Goal: Task Accomplishment & Management: Manage account settings

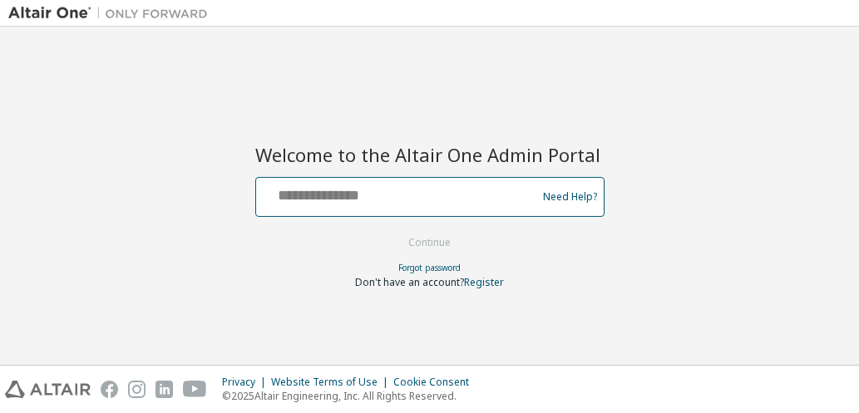
click at [384, 201] on input "text" at bounding box center [399, 193] width 272 height 24
type input "**********"
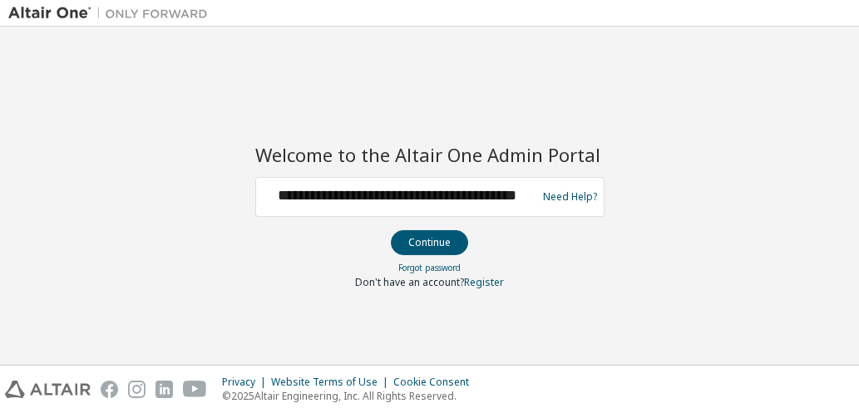
click at [433, 251] on button "Continue" at bounding box center [429, 242] width 77 height 25
click at [419, 248] on button "Continue" at bounding box center [429, 242] width 77 height 25
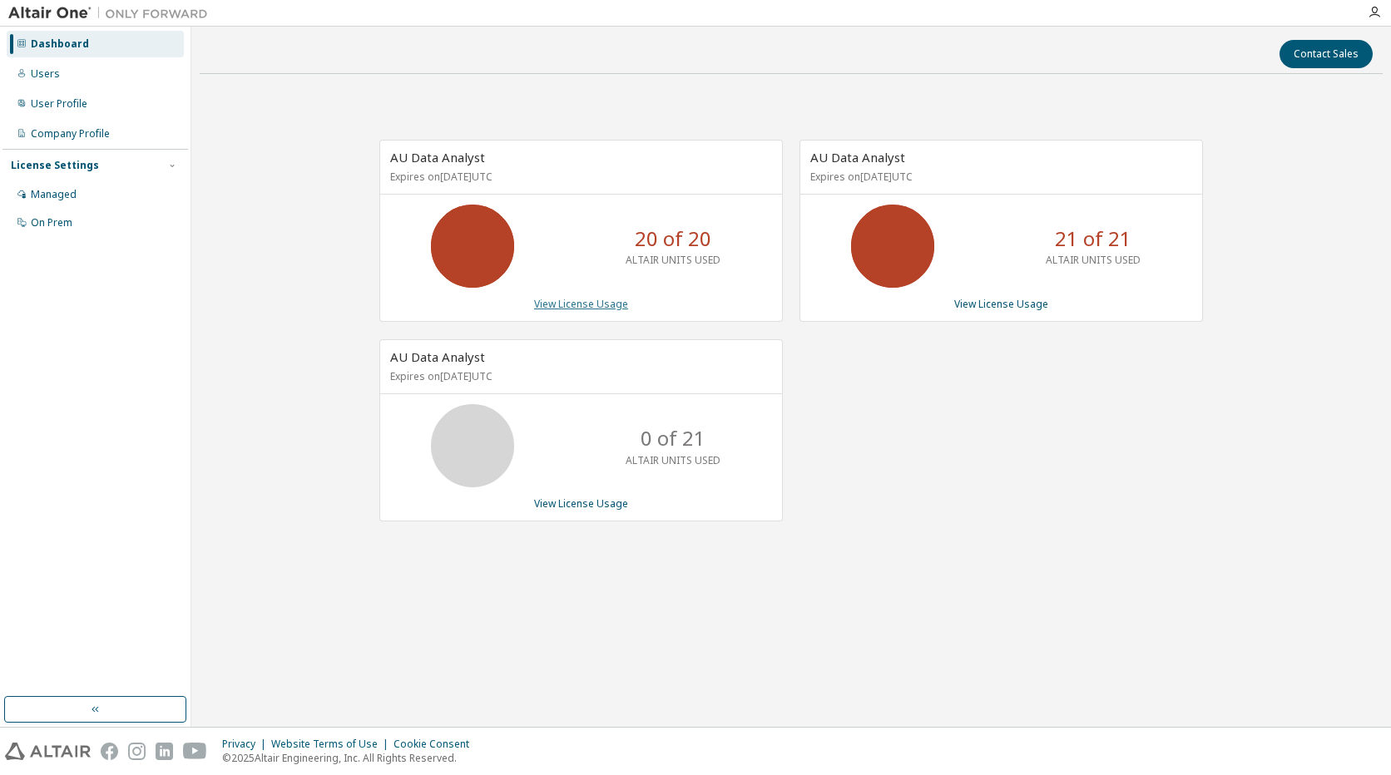
click at [611, 305] on link "View License Usage" at bounding box center [581, 304] width 94 height 14
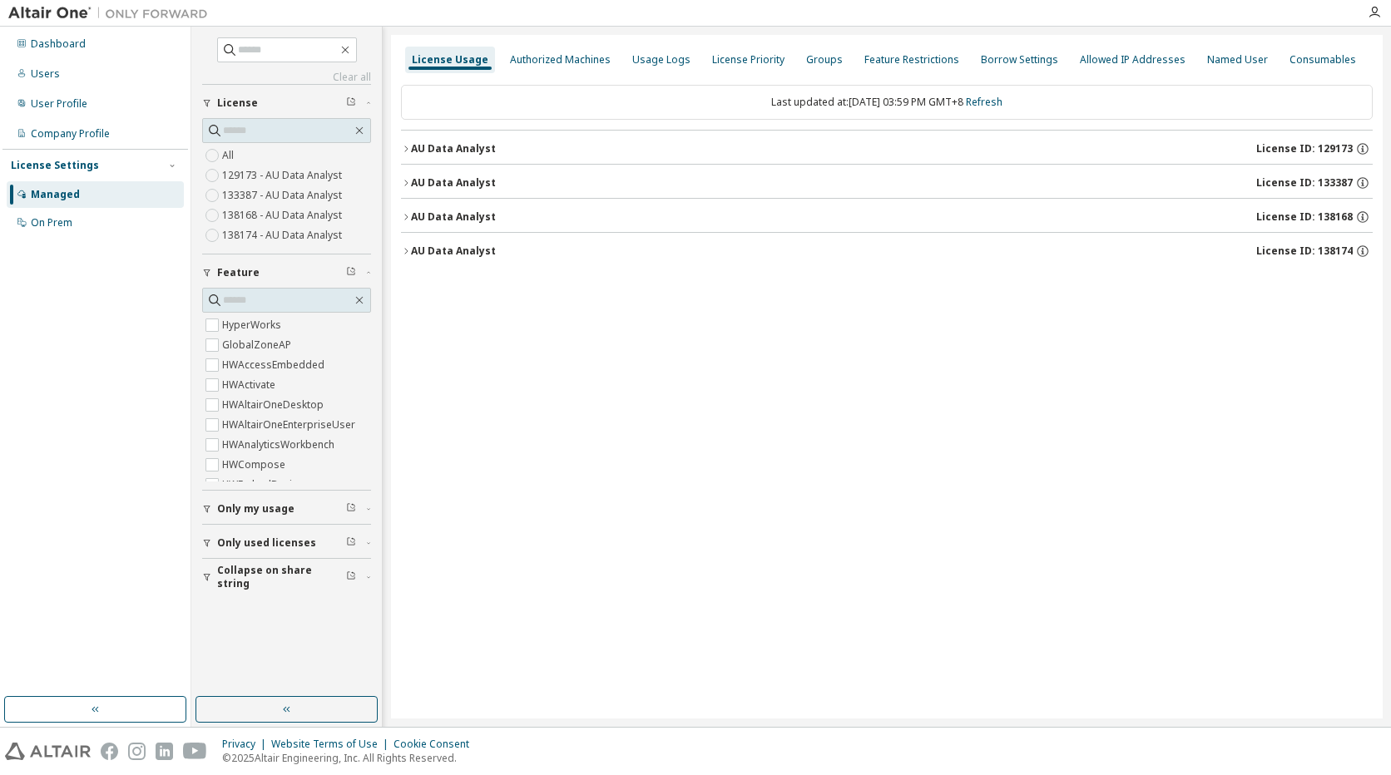
click at [273, 198] on label "133387 - AU Data Analyst" at bounding box center [283, 196] width 123 height 20
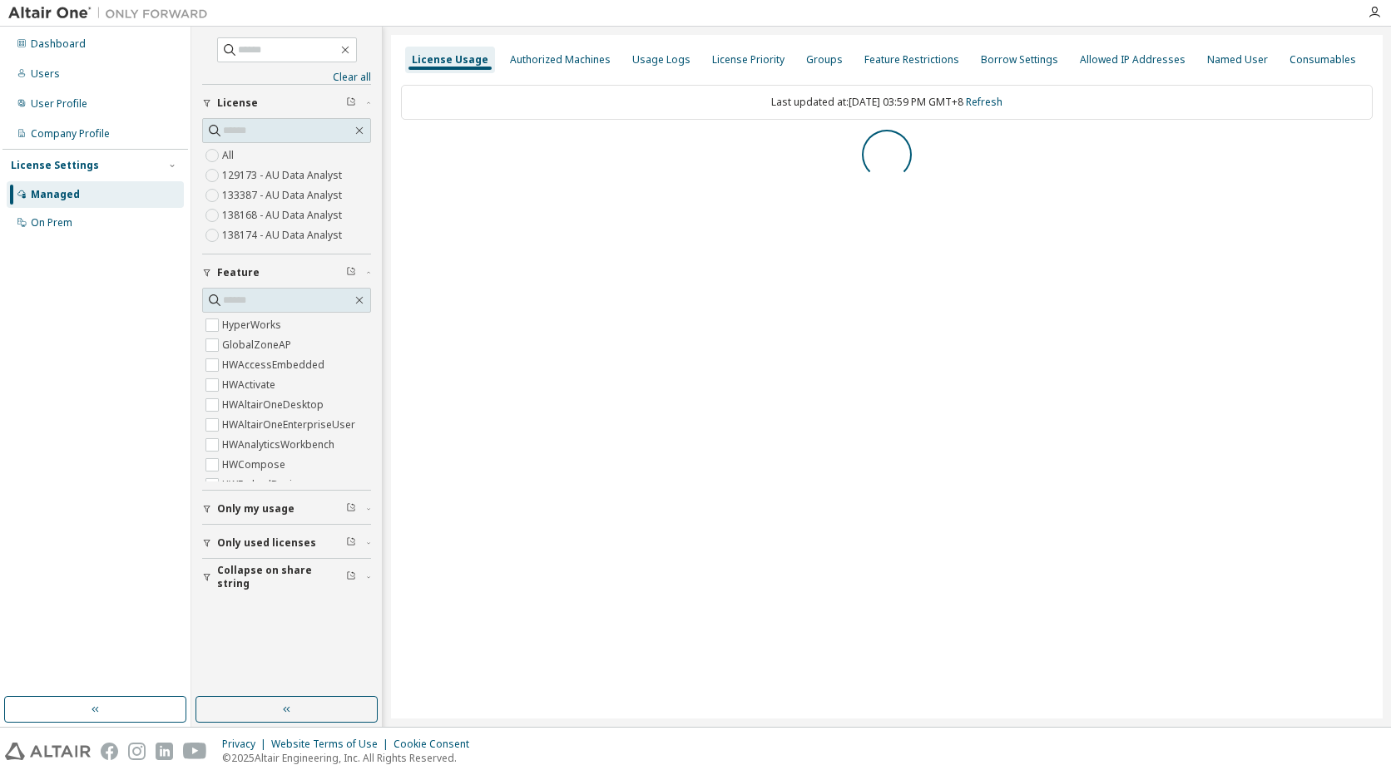
click at [273, 198] on label "133387 - AU Data Analyst" at bounding box center [283, 196] width 123 height 20
click at [319, 174] on label "129173 - AU Data Analyst" at bounding box center [283, 176] width 123 height 20
click at [303, 192] on label "133387 - AU Data Analyst" at bounding box center [283, 196] width 123 height 20
click at [116, 49] on div "Dashboard" at bounding box center [95, 44] width 177 height 27
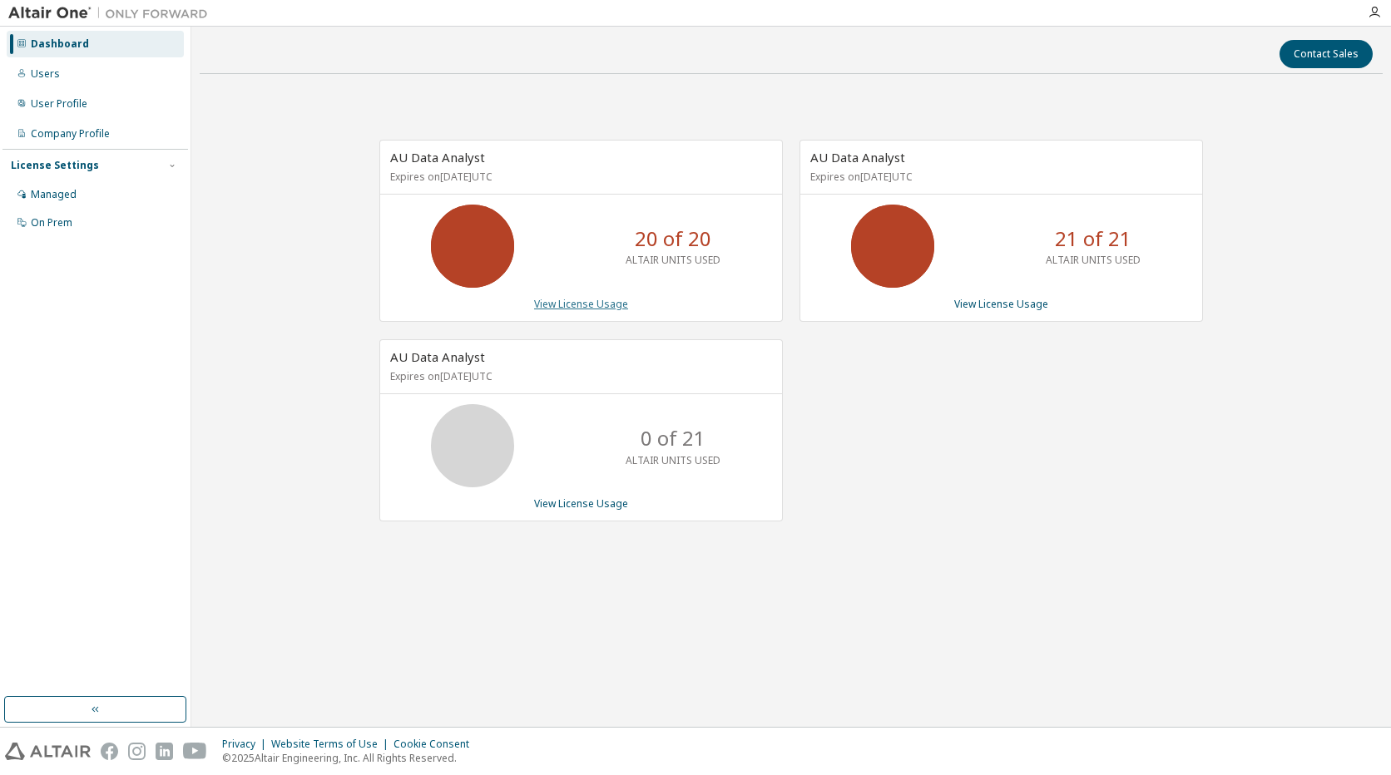
click at [590, 309] on link "View License Usage" at bounding box center [581, 304] width 94 height 14
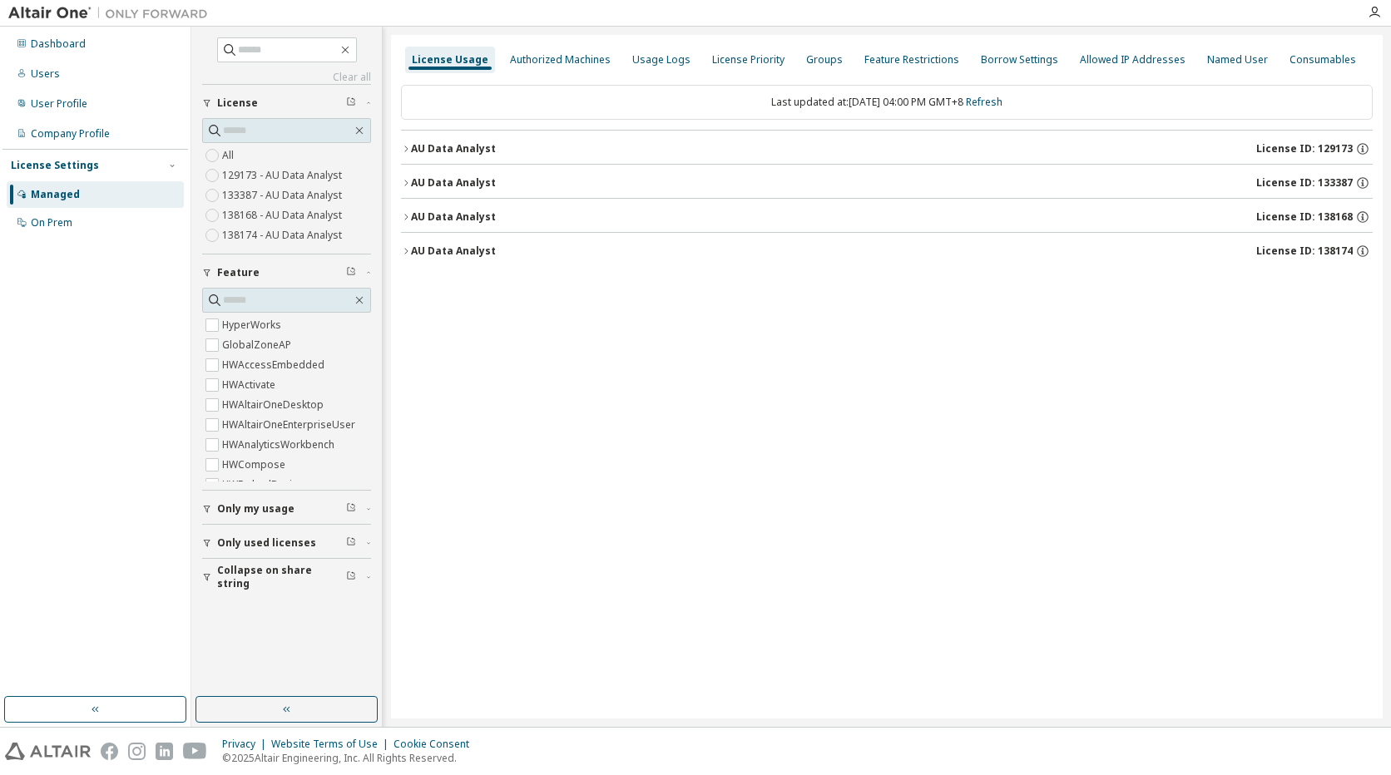
click at [487, 150] on div "AU Data Analyst" at bounding box center [453, 148] width 85 height 13
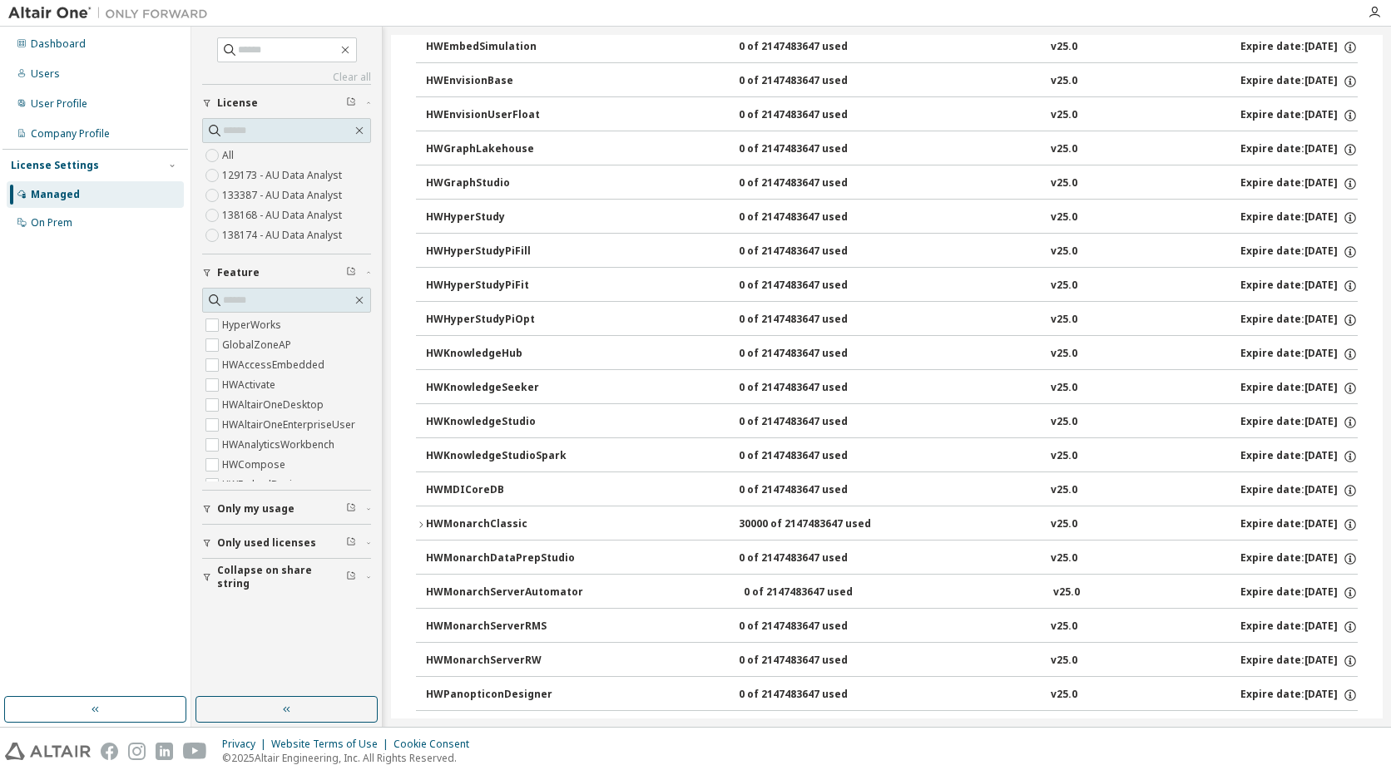
scroll to position [582, 0]
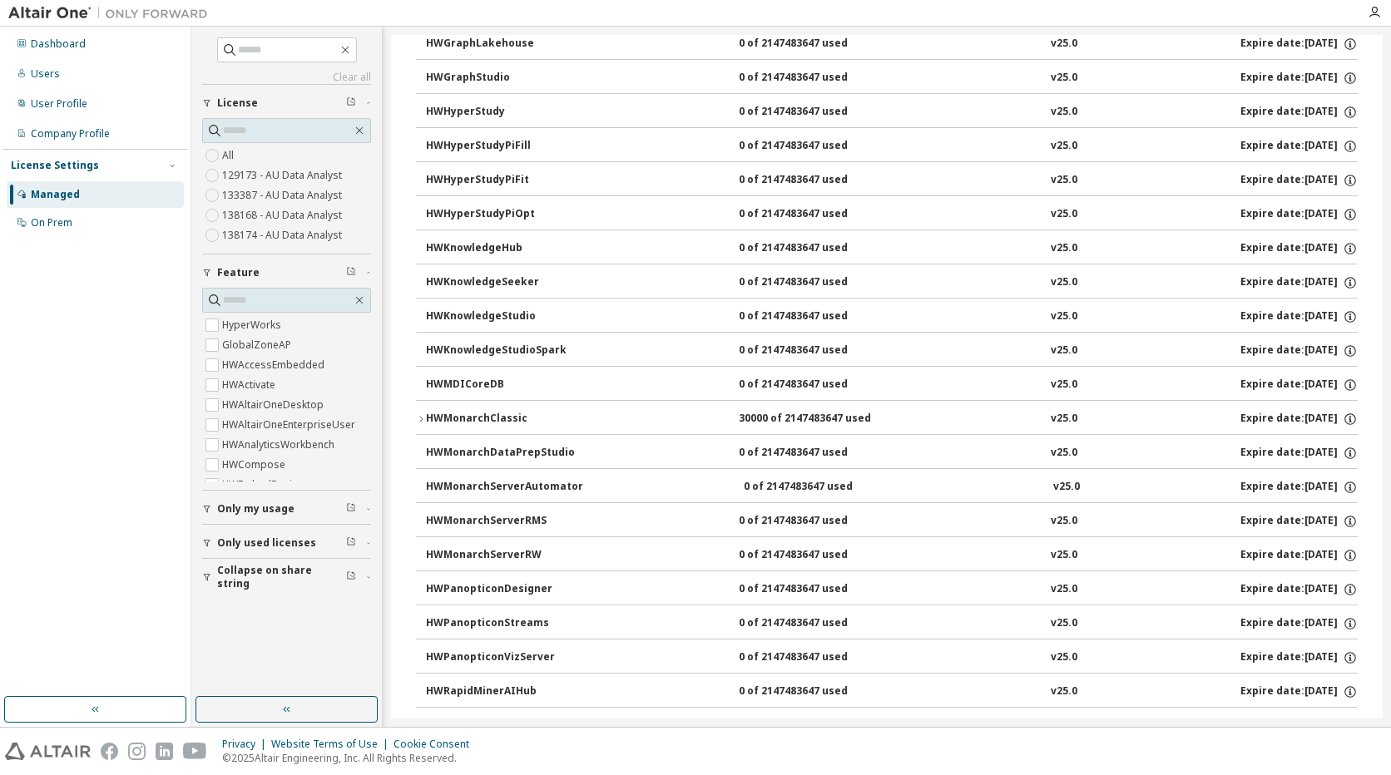
click at [493, 418] on div "HWMonarchClassic" at bounding box center [501, 419] width 150 height 15
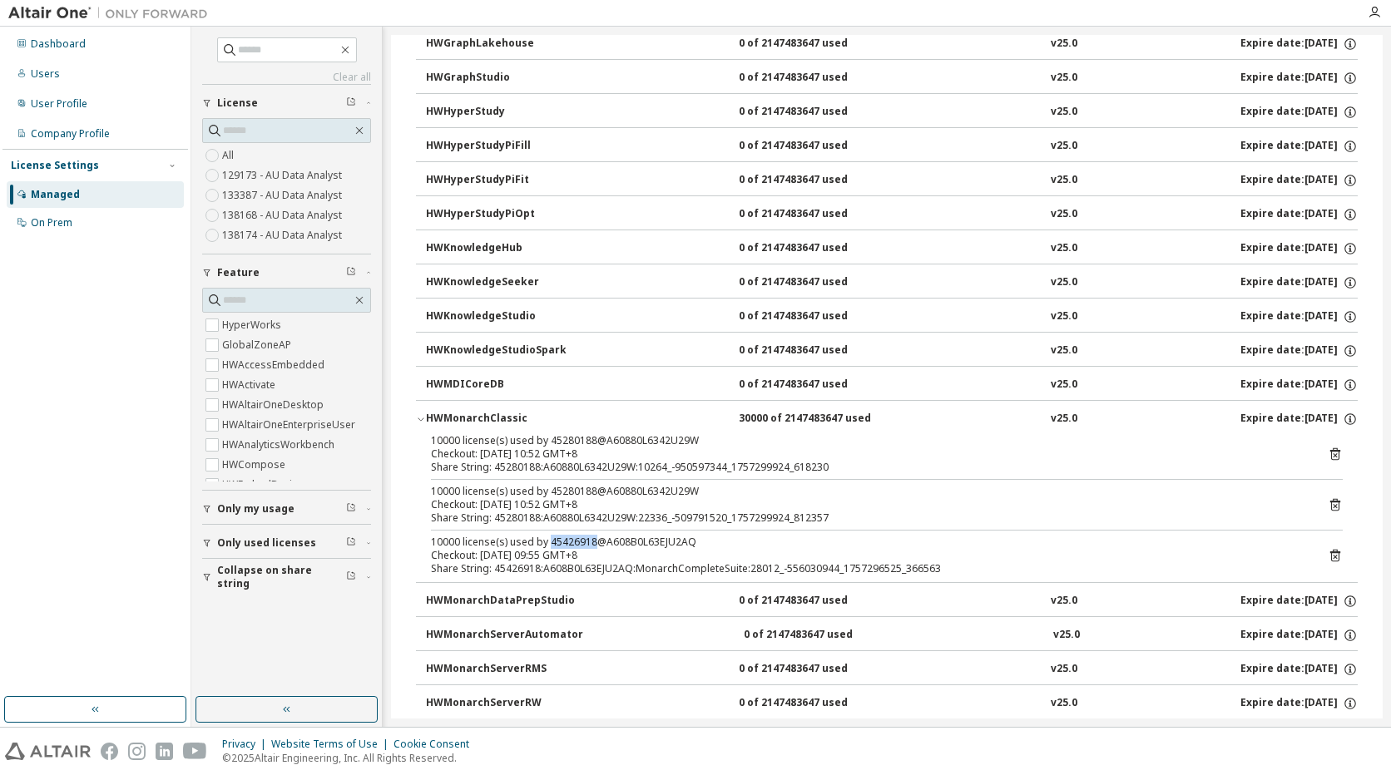
drag, startPoint x: 592, startPoint y: 545, endPoint x: 547, endPoint y: 541, distance: 44.3
click at [547, 541] on div "10000 license(s) used by 45426918@A608B0L63EJU2AQ" at bounding box center [867, 542] width 872 height 13
copy div "45426918"
click at [1328, 554] on icon at bounding box center [1335, 555] width 15 height 15
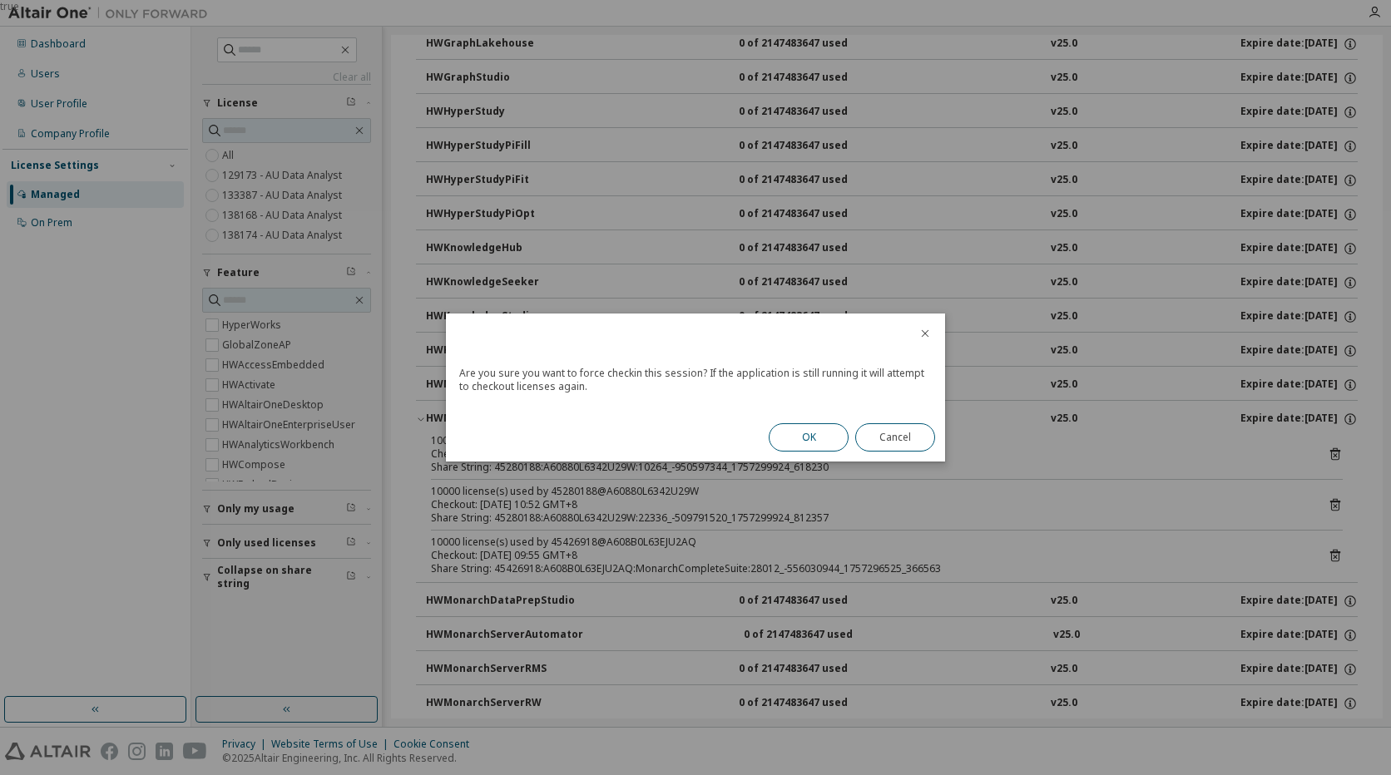
click at [815, 443] on button "OK" at bounding box center [809, 437] width 80 height 28
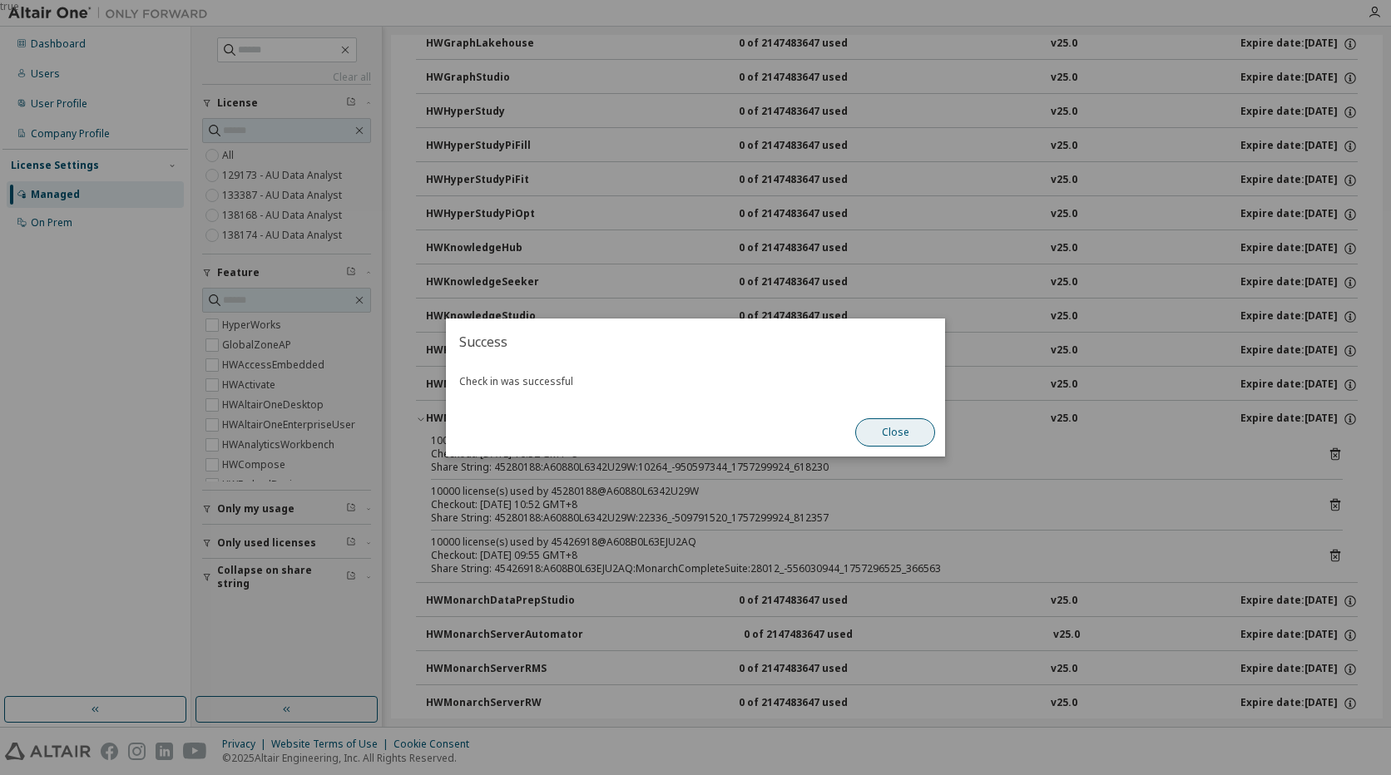
click at [906, 426] on button "Close" at bounding box center [895, 432] width 80 height 28
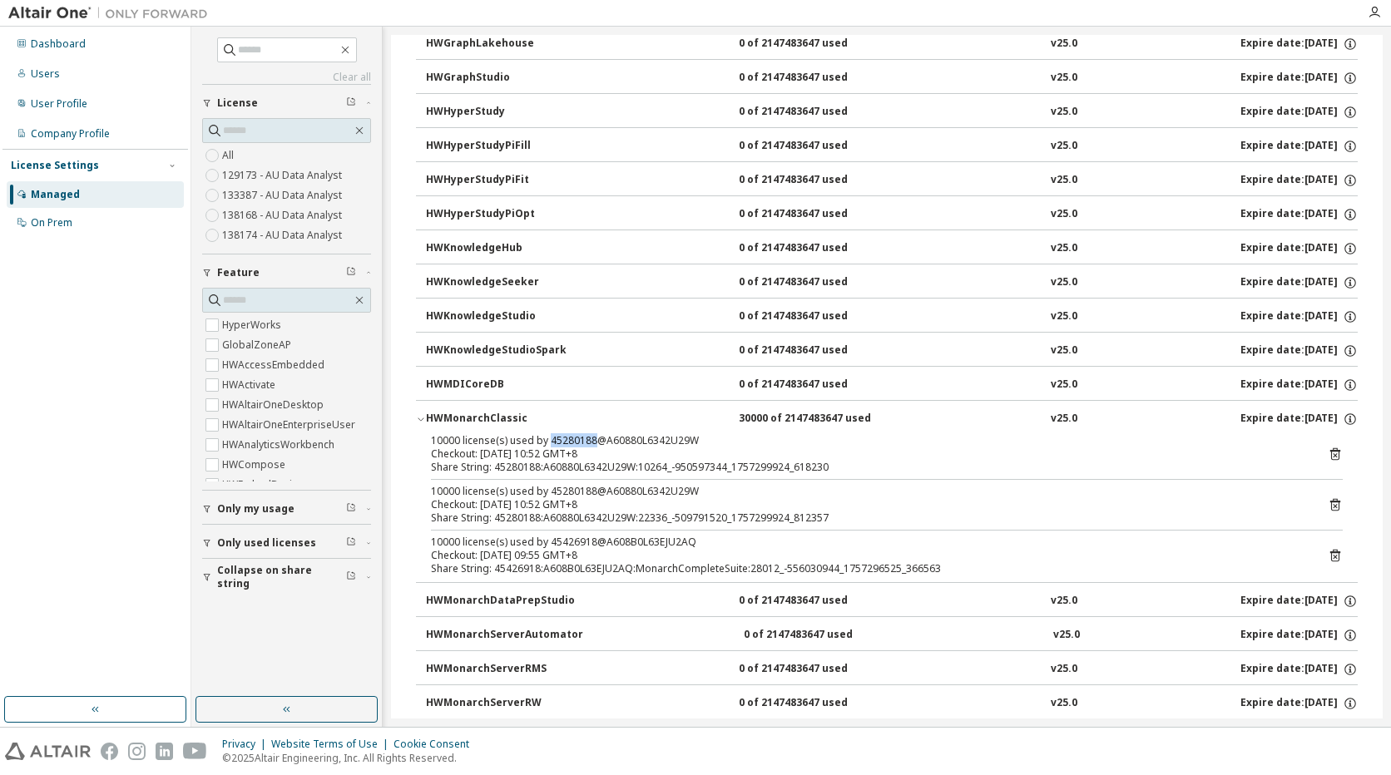
drag, startPoint x: 592, startPoint y: 443, endPoint x: 546, endPoint y: 440, distance: 45.8
click at [546, 440] on div "10000 license(s) used by 45280188@A60880L6342U29W" at bounding box center [867, 440] width 872 height 13
copy div "45280188"
click at [1330, 450] on icon at bounding box center [1335, 454] width 10 height 12
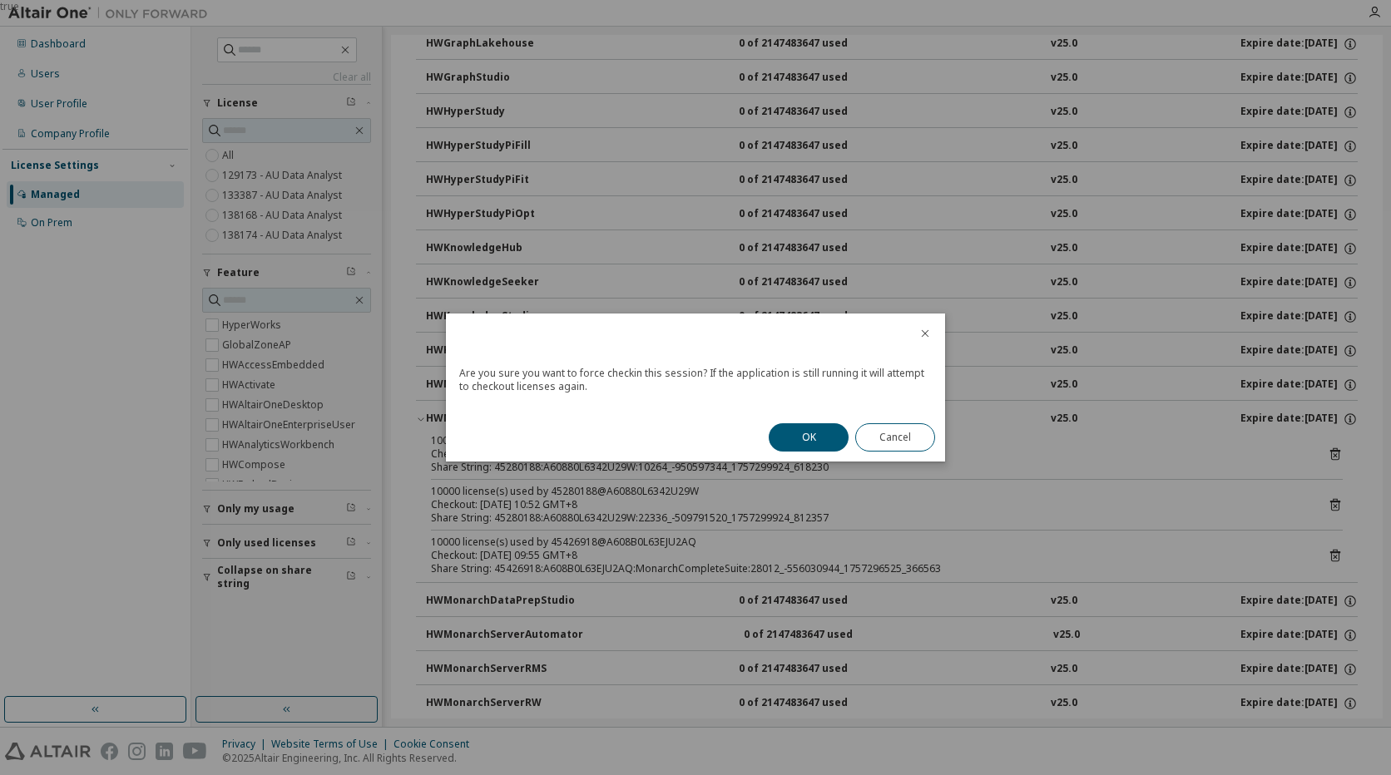
drag, startPoint x: 816, startPoint y: 433, endPoint x: 1120, endPoint y: 514, distance: 314.4
click at [815, 433] on button "OK" at bounding box center [809, 437] width 80 height 28
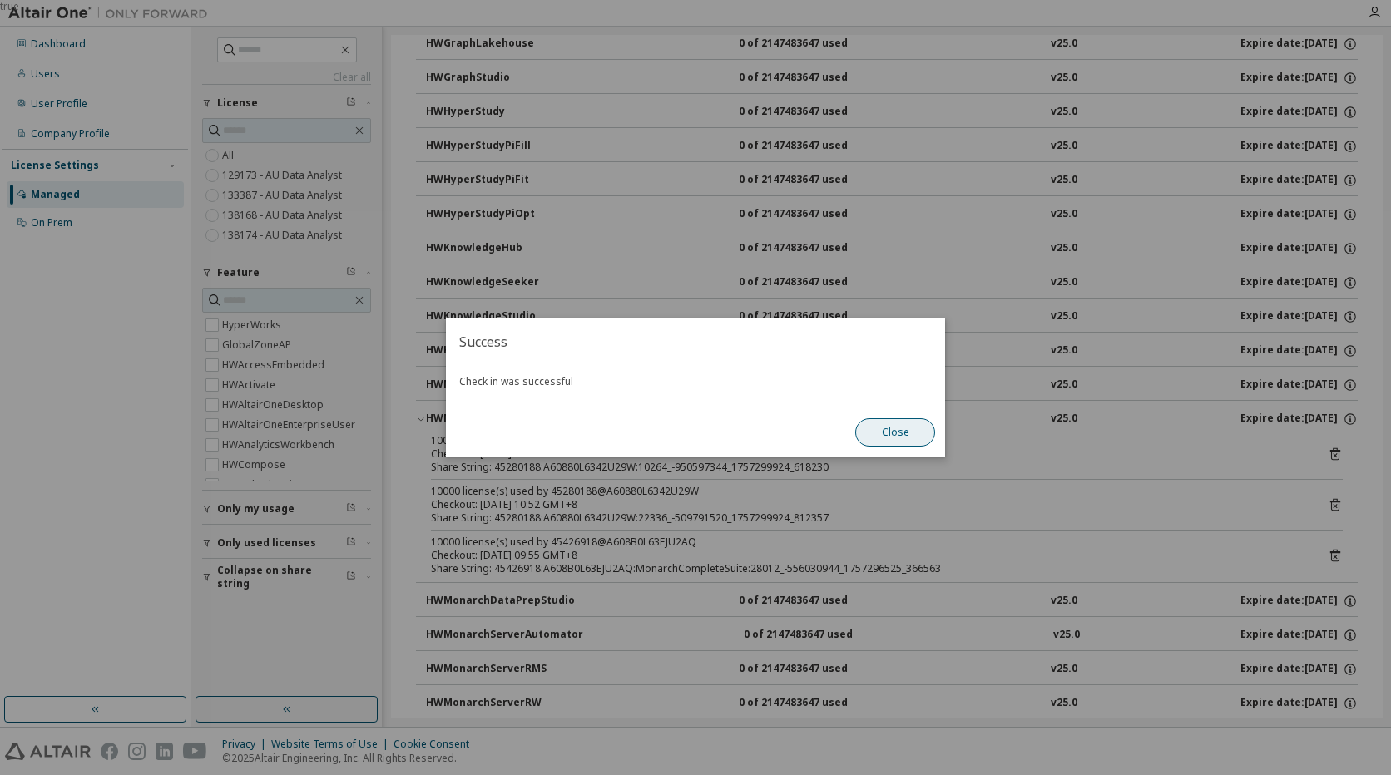
click at [904, 431] on button "Close" at bounding box center [895, 432] width 80 height 28
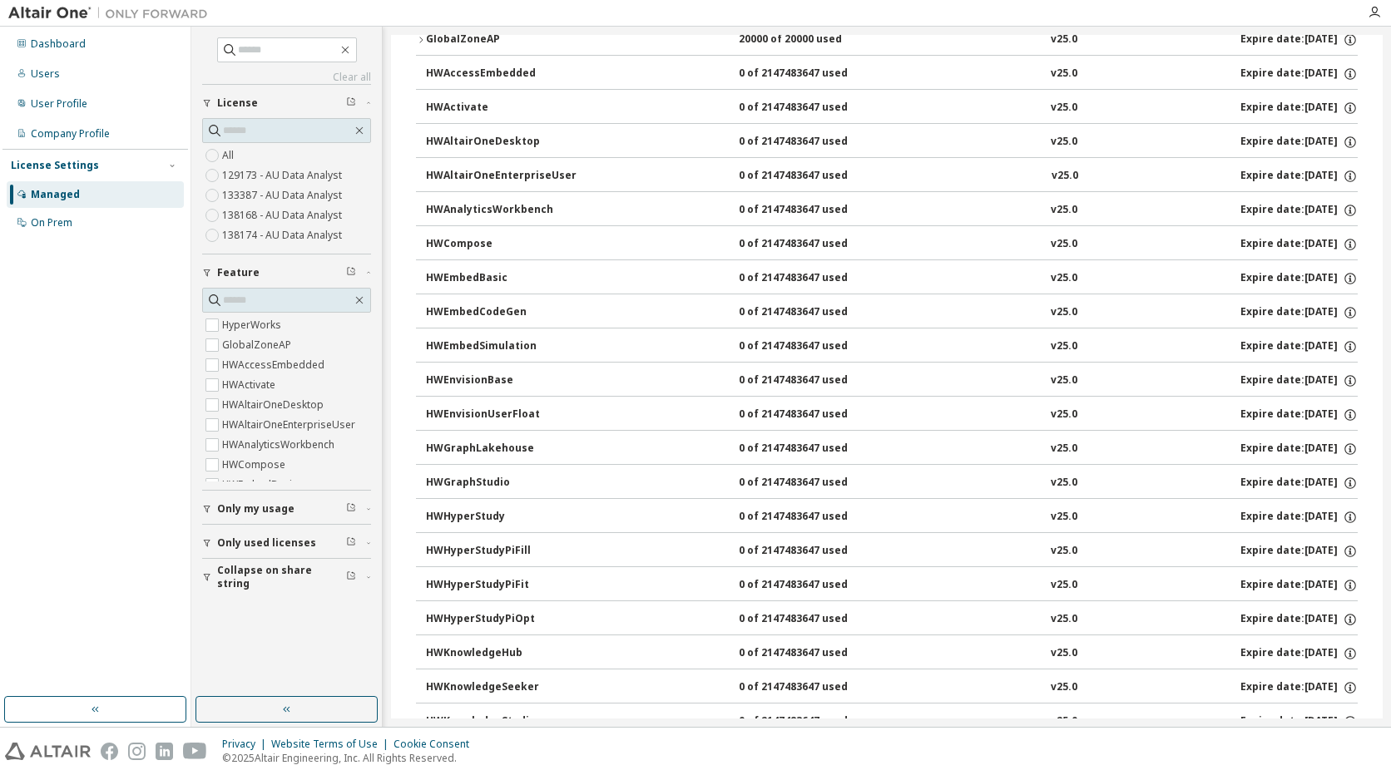
scroll to position [0, 0]
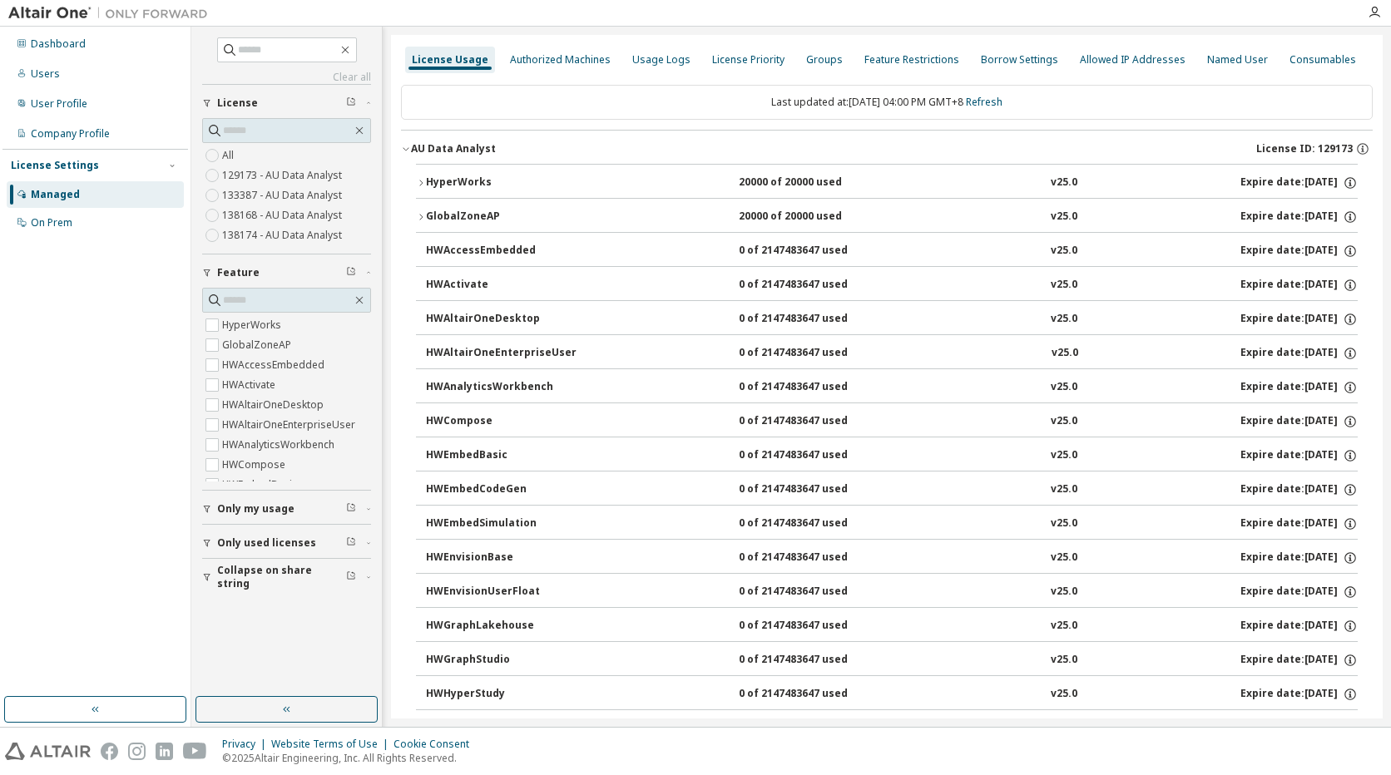
click at [474, 149] on div "AU Data Analyst" at bounding box center [453, 148] width 85 height 13
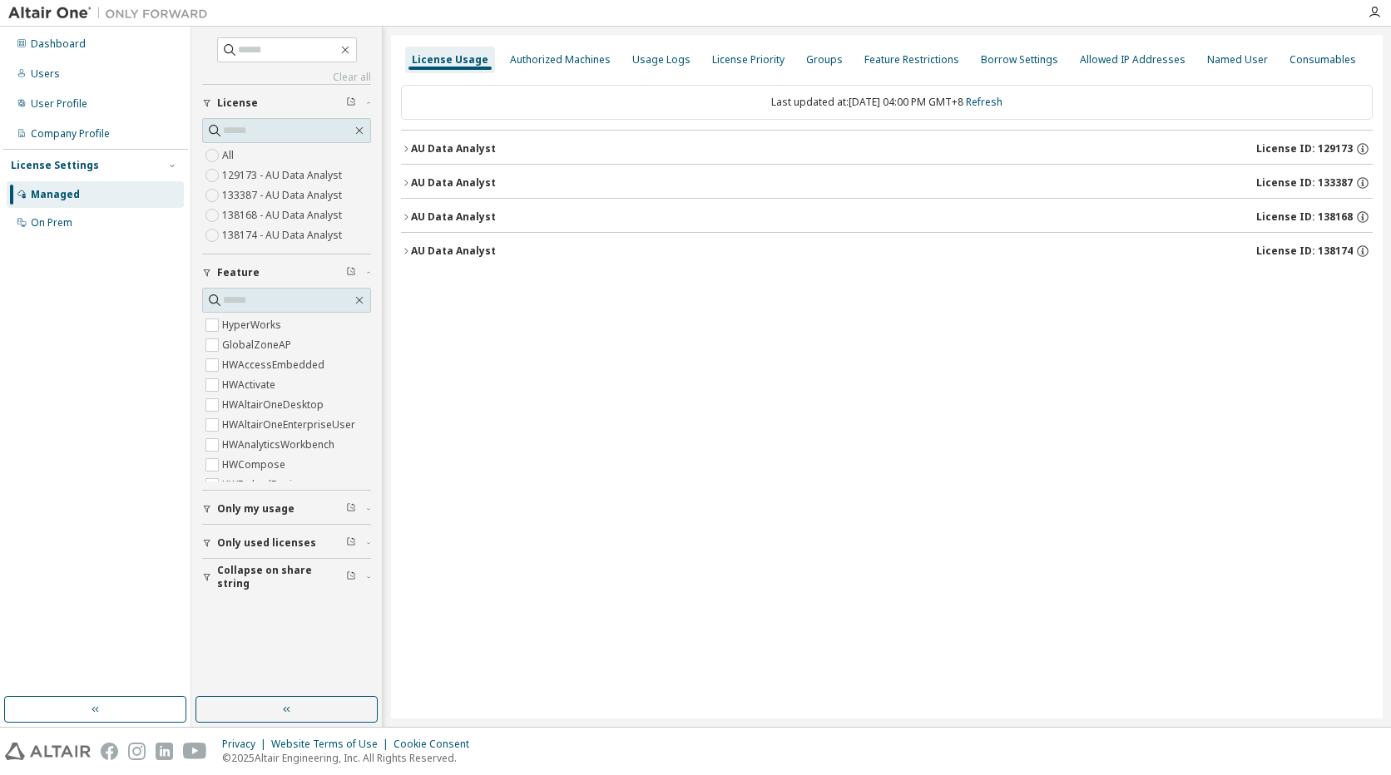
click at [477, 181] on div "AU Data Analyst" at bounding box center [453, 182] width 85 height 13
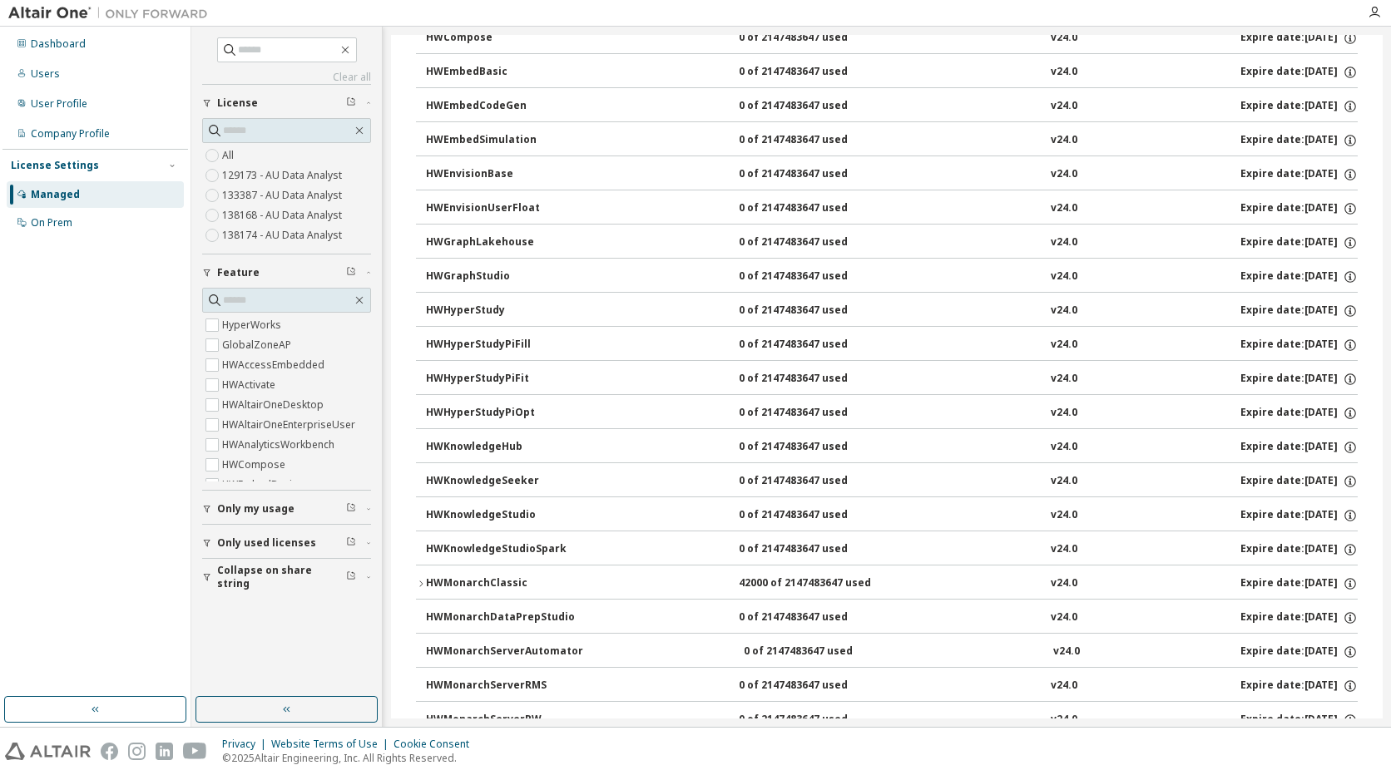
scroll to position [499, 0]
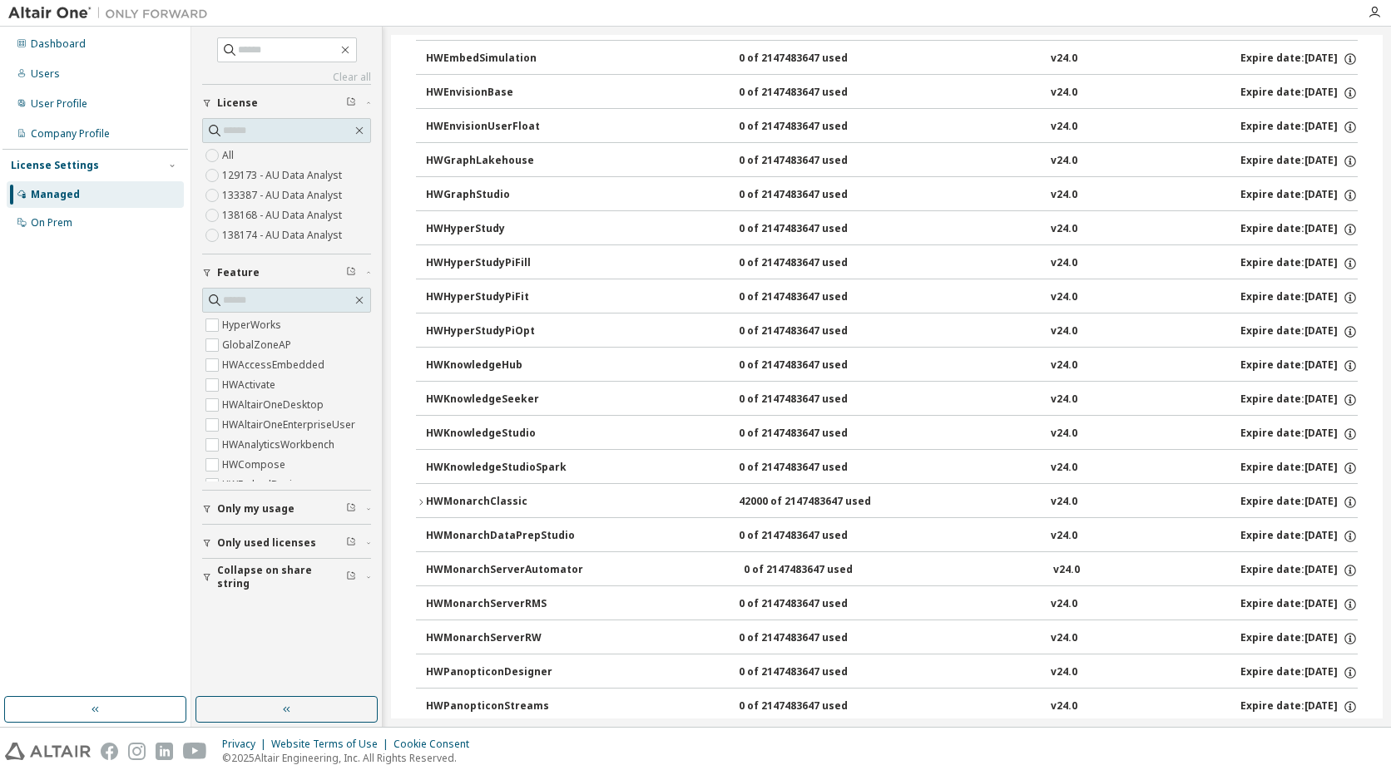
click at [512, 500] on div "HWMonarchClassic" at bounding box center [501, 502] width 150 height 15
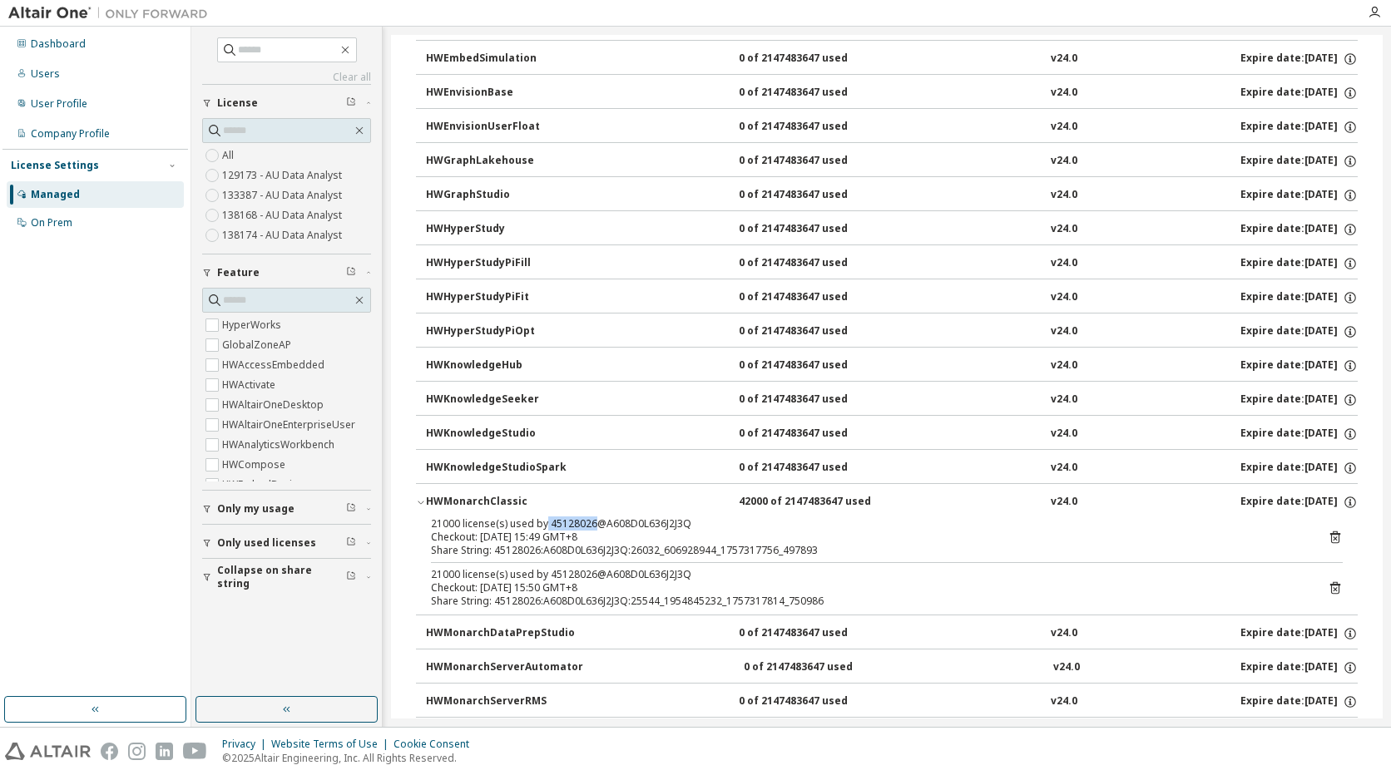
drag, startPoint x: 592, startPoint y: 525, endPoint x: 545, endPoint y: 524, distance: 46.6
click at [545, 524] on div "21000 license(s) used by 45128026@A608D0L636J2J3Q" at bounding box center [867, 523] width 872 height 13
copy div "45128026"
click at [481, 500] on div "HWMonarchClassic" at bounding box center [501, 502] width 150 height 15
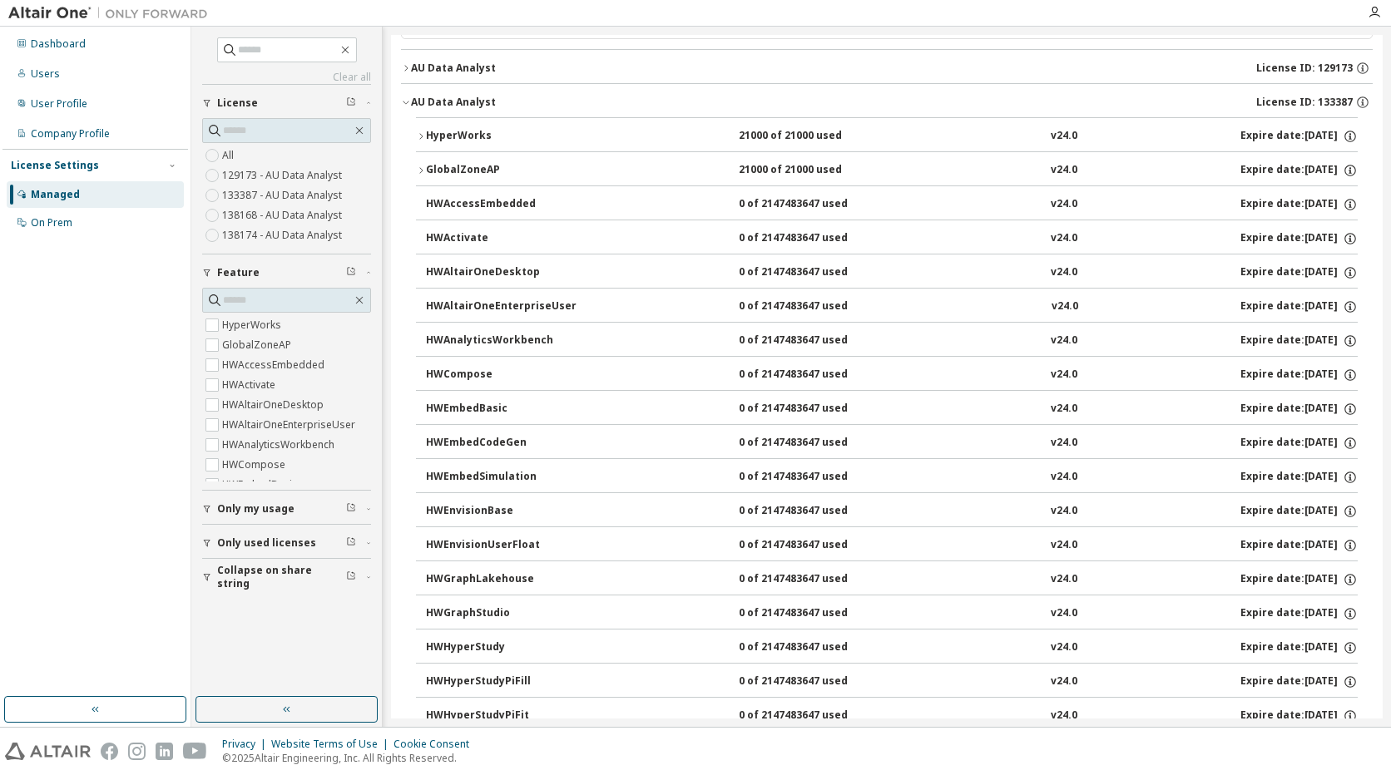
scroll to position [0, 0]
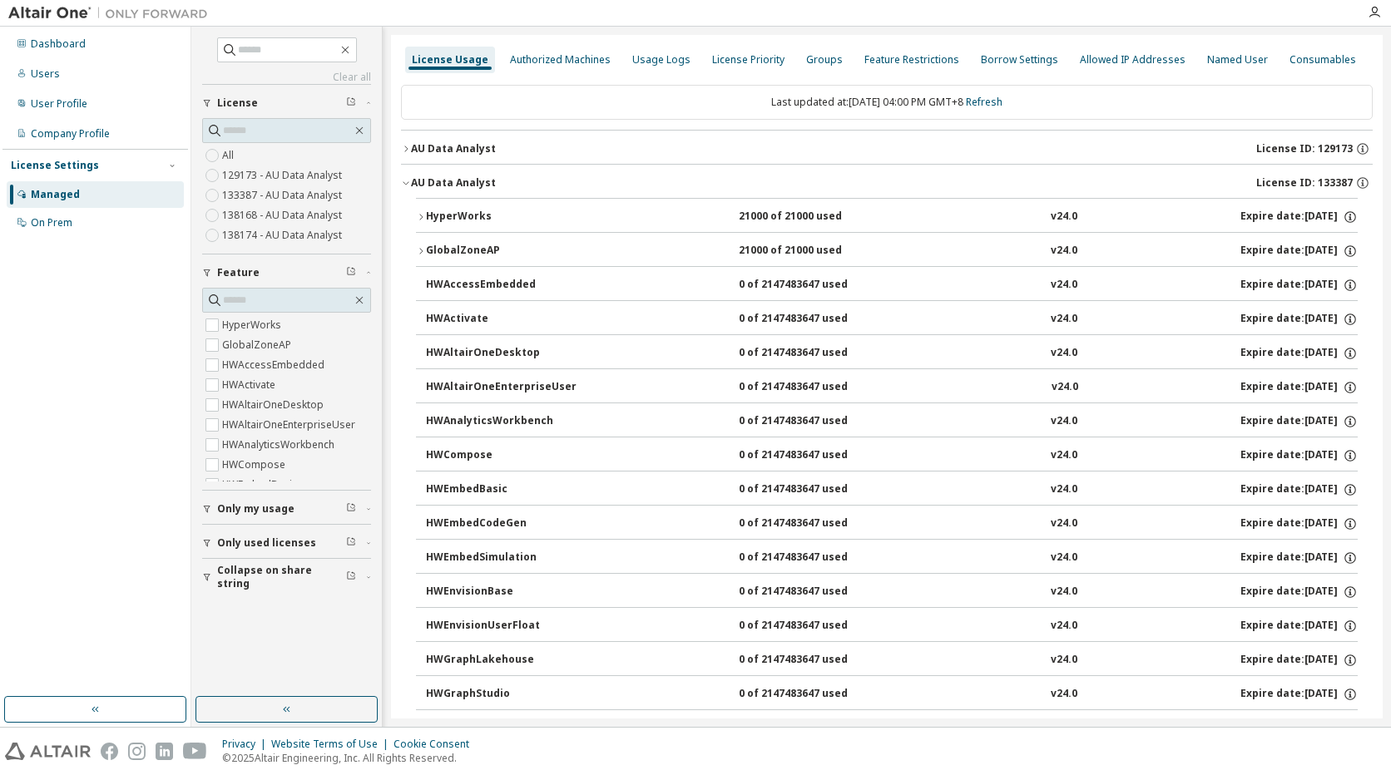
click at [461, 140] on button "AU Data Analyst License ID: 129173" at bounding box center [887, 149] width 972 height 37
click at [484, 151] on div "AU Data Analyst" at bounding box center [453, 148] width 85 height 13
click at [483, 184] on div "AU Data Analyst" at bounding box center [453, 182] width 85 height 13
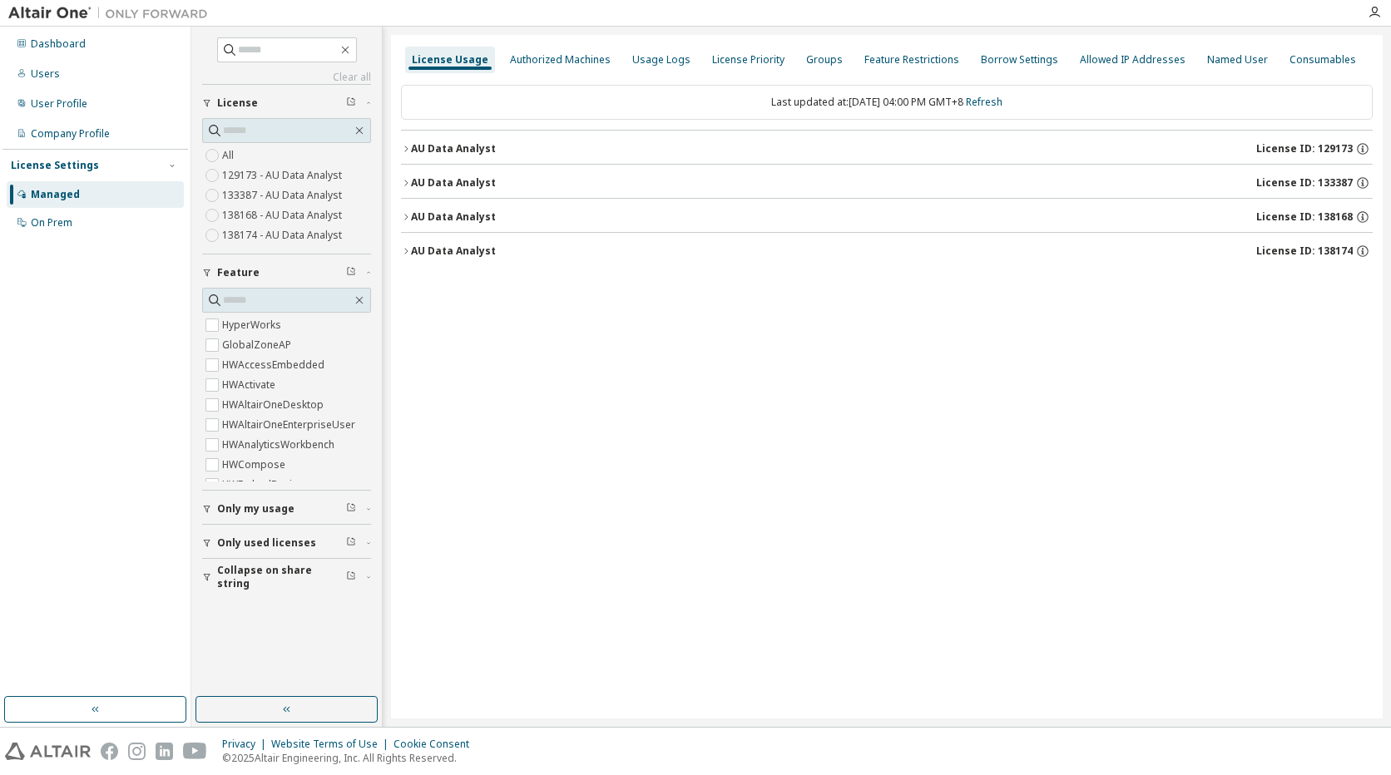
click at [483, 214] on div "AU Data Analyst" at bounding box center [453, 216] width 85 height 13
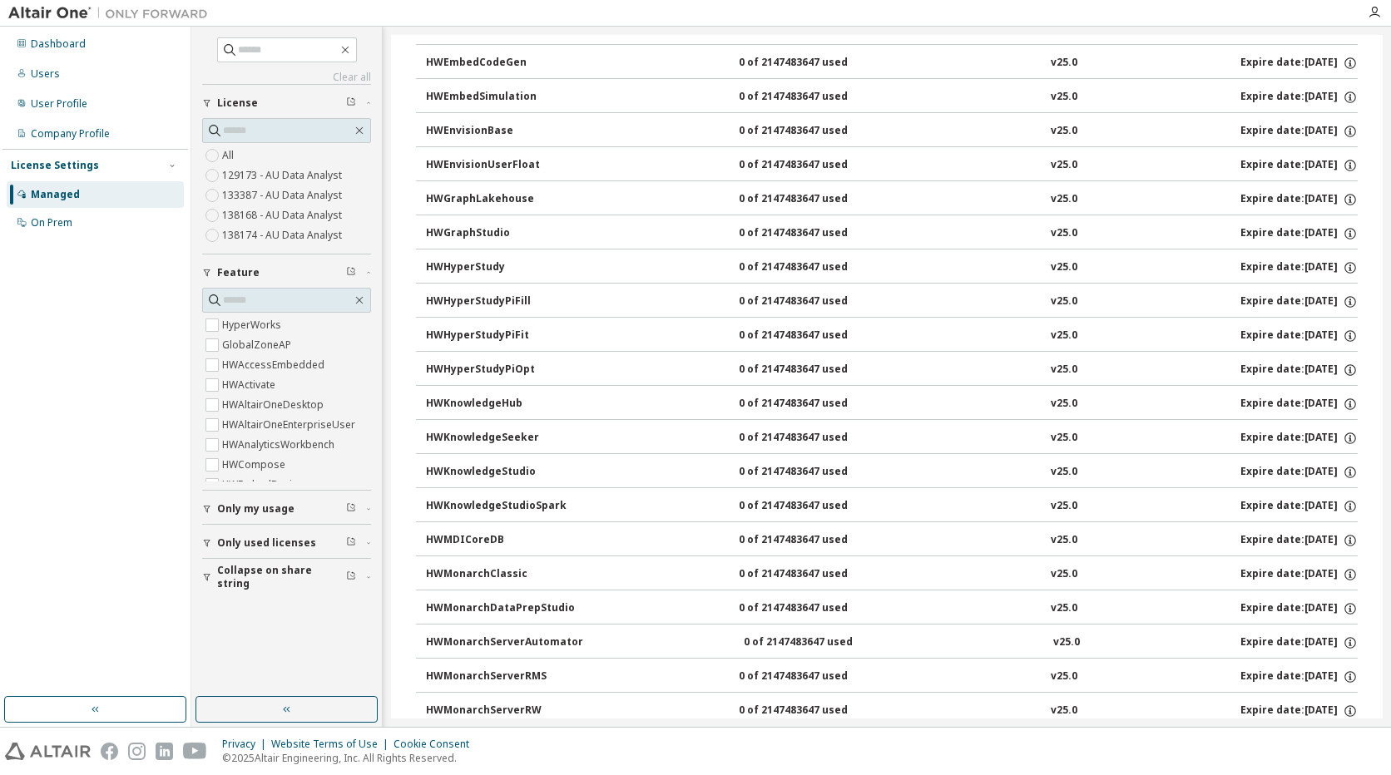
scroll to position [499, 0]
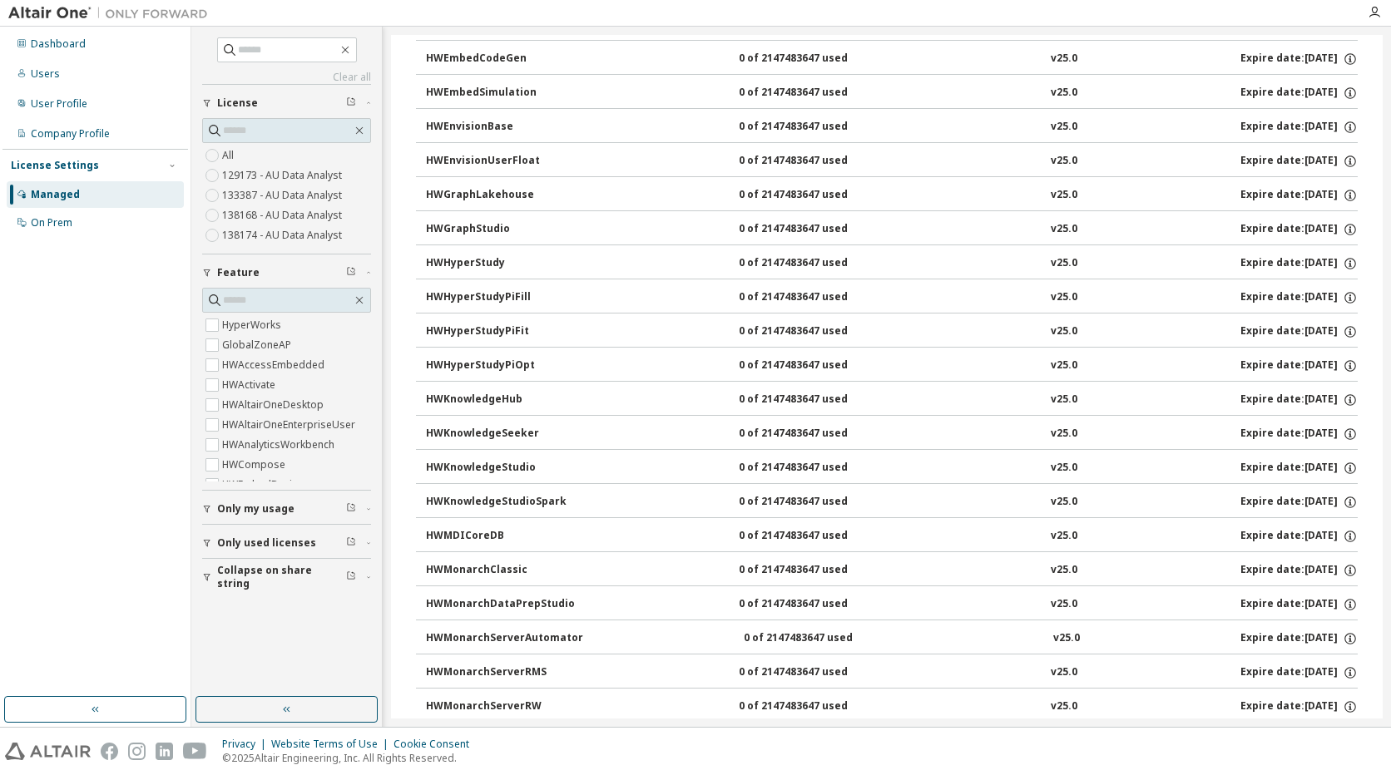
click at [498, 565] on div "HWMonarchClassic" at bounding box center [501, 570] width 150 height 15
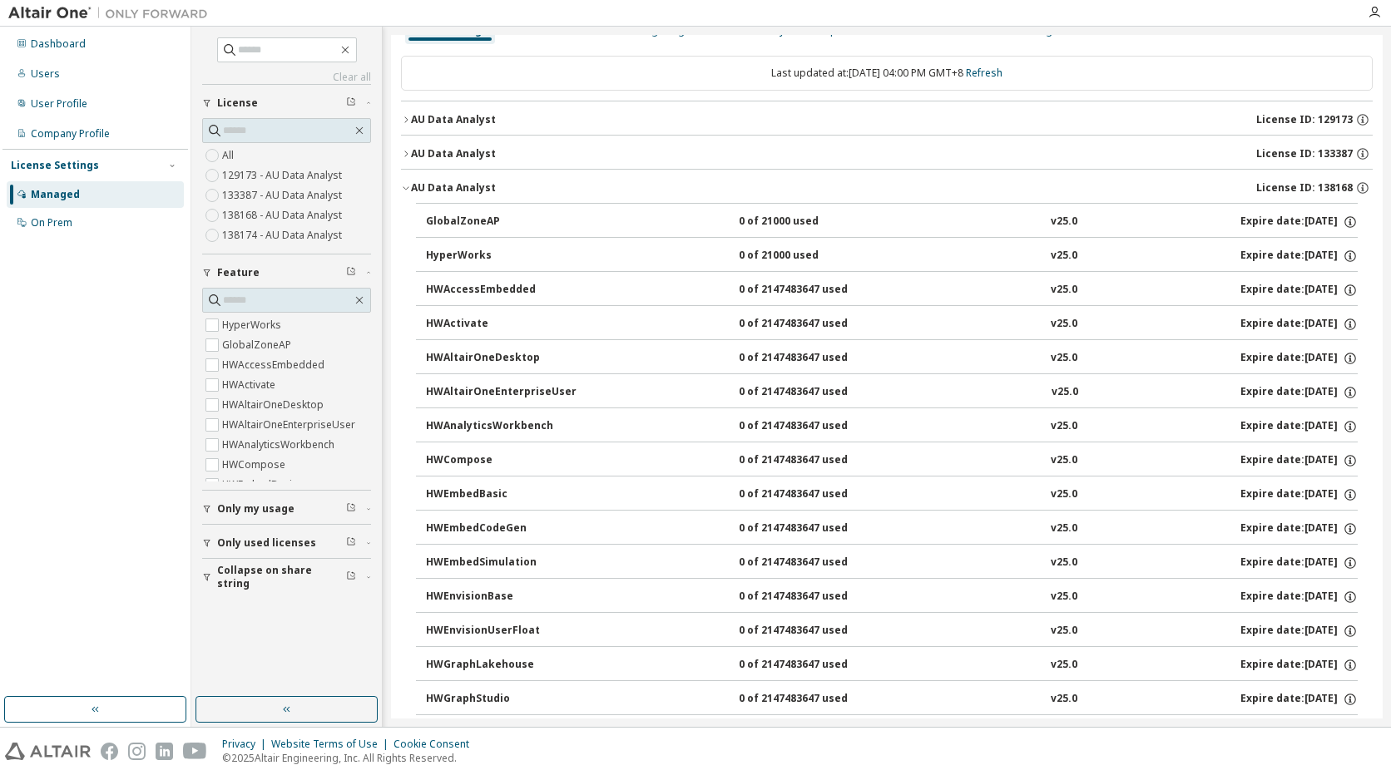
scroll to position [0, 0]
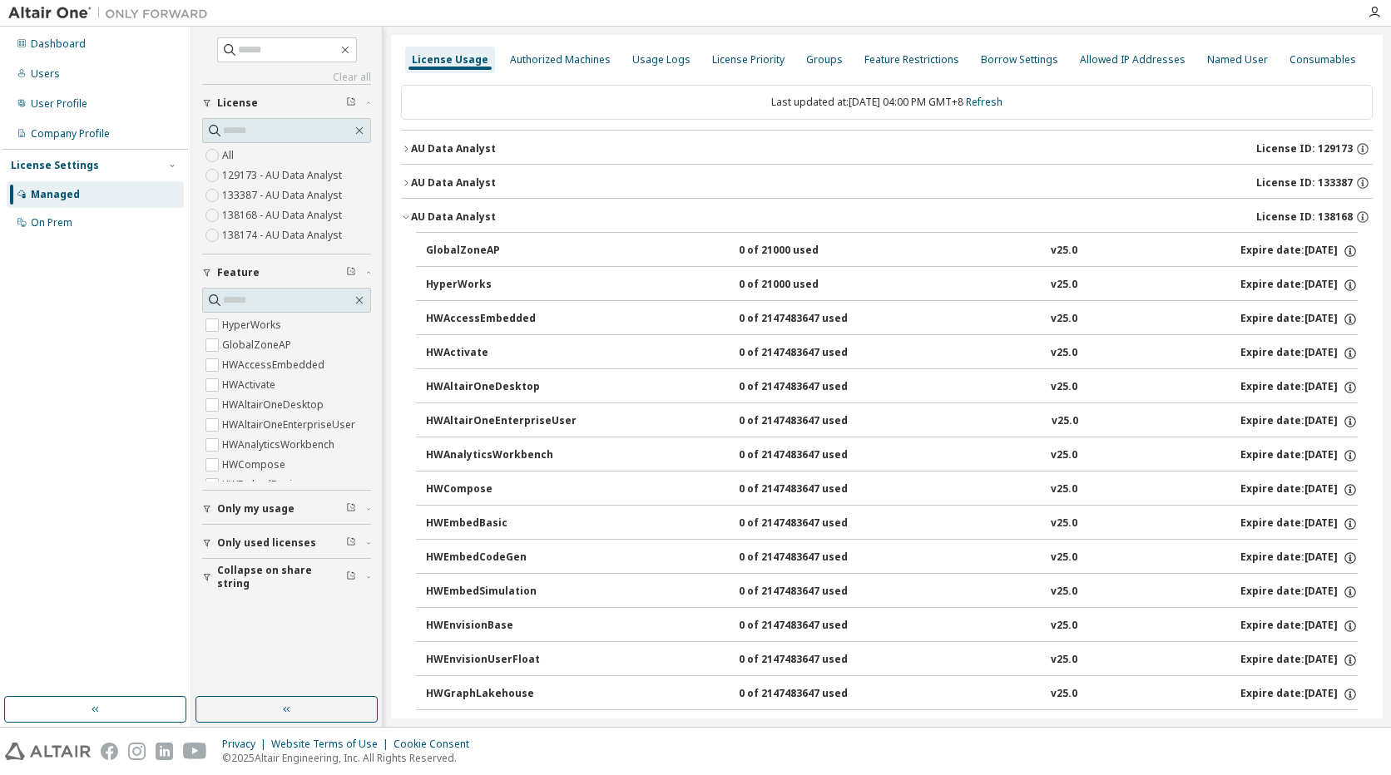
click at [462, 216] on div "AU Data Analyst" at bounding box center [453, 216] width 85 height 13
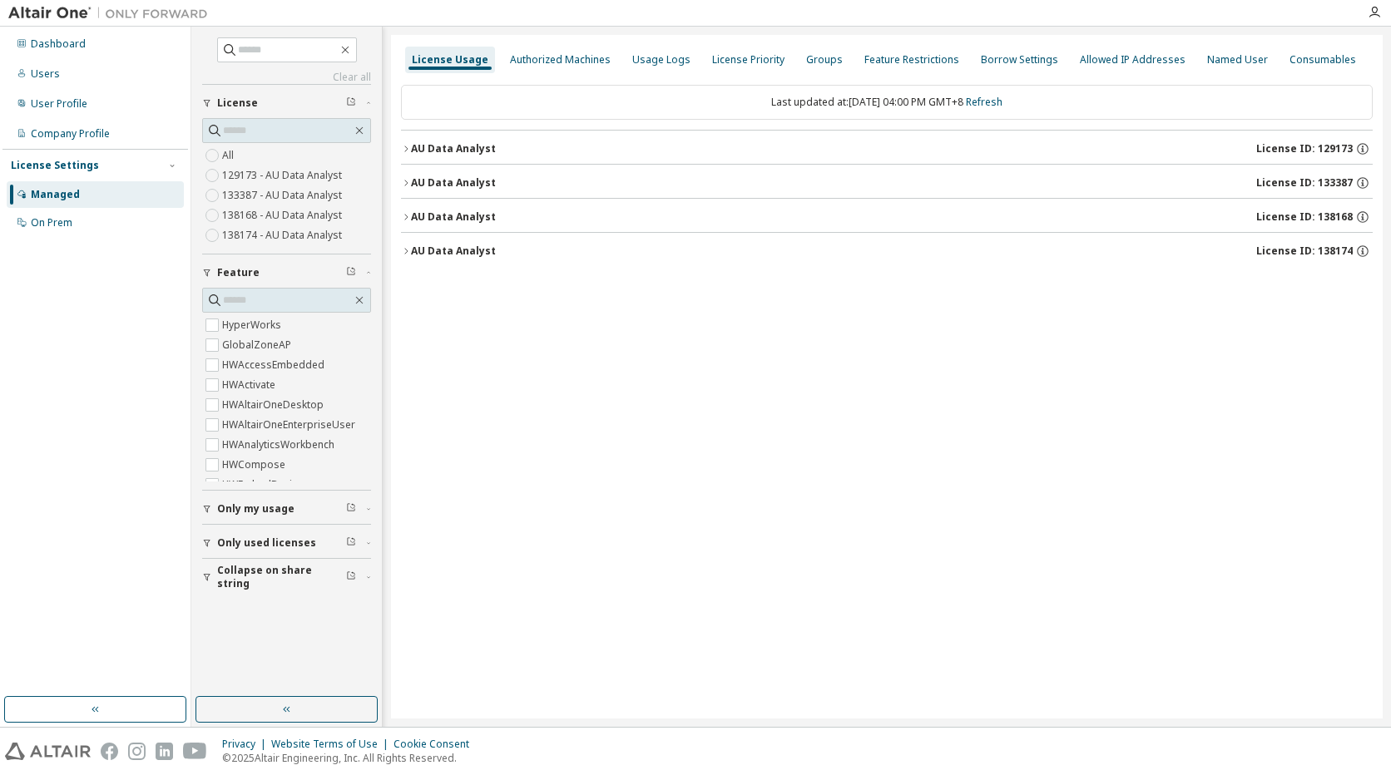
click at [456, 251] on div "AU Data Analyst" at bounding box center [453, 251] width 85 height 13
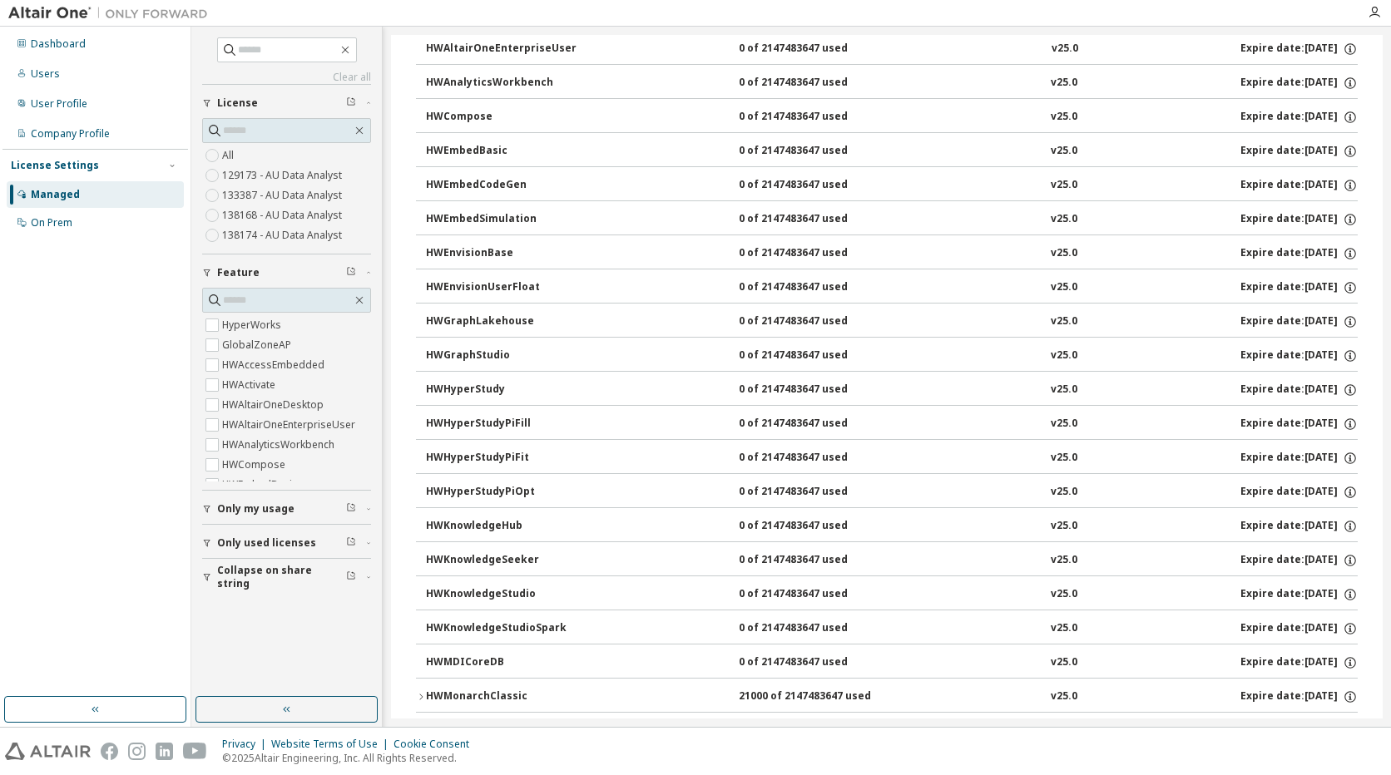
scroll to position [582, 0]
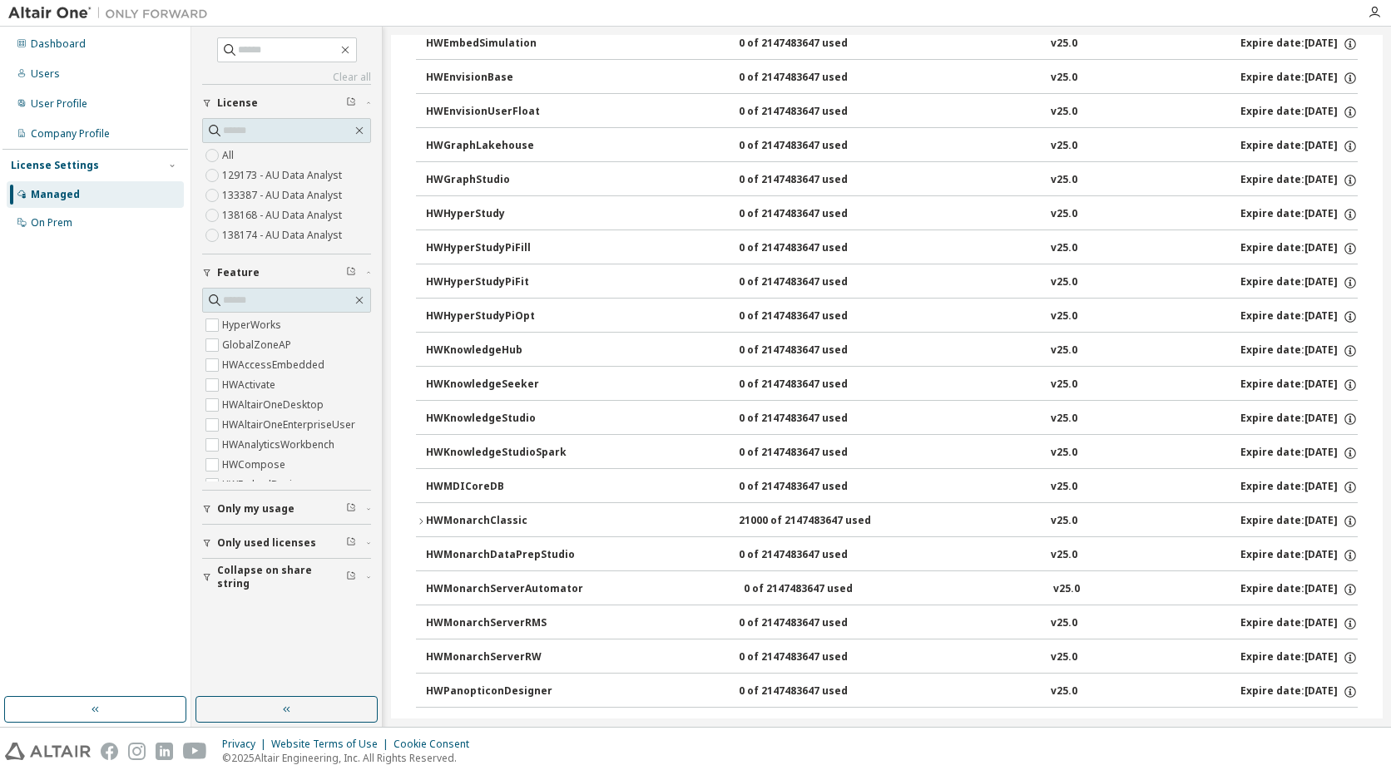
click at [483, 522] on div "HWMonarchClassic" at bounding box center [501, 521] width 150 height 15
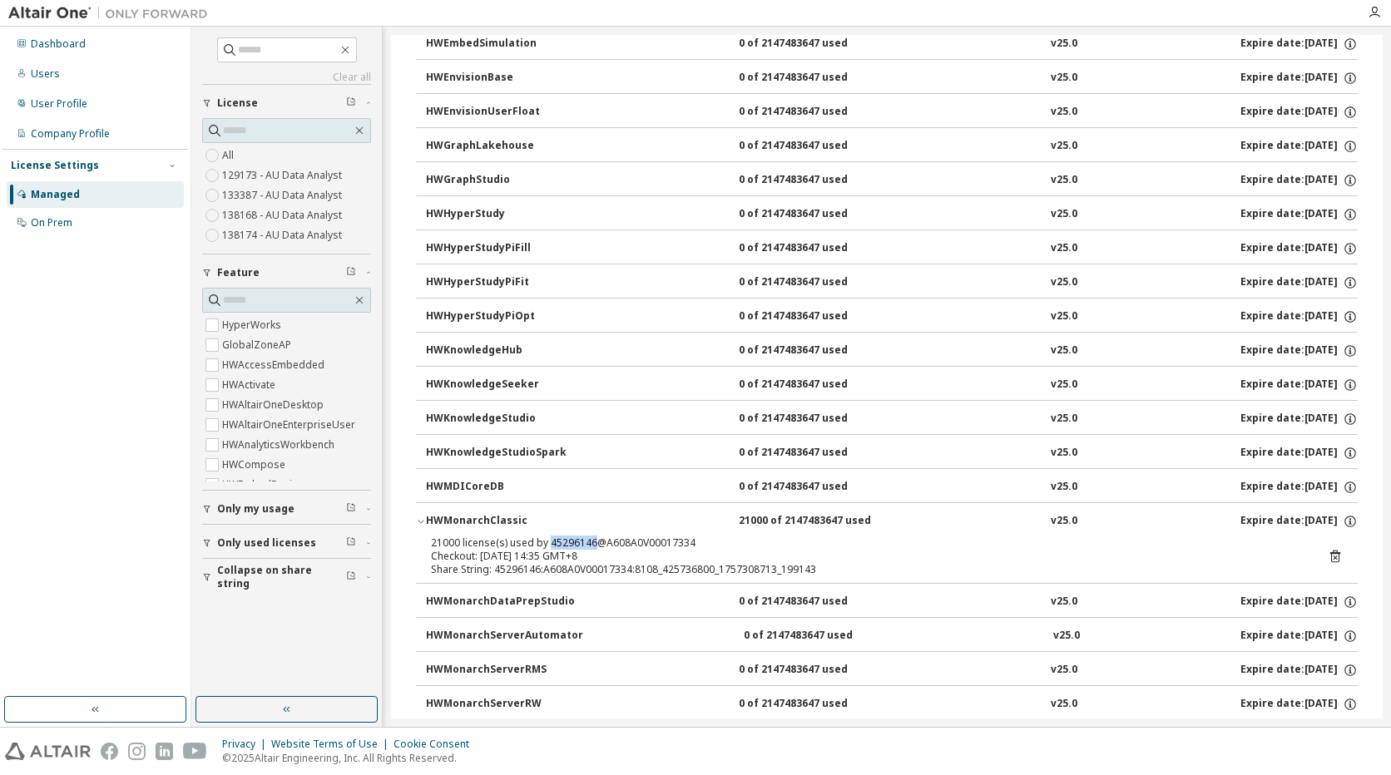
drag, startPoint x: 590, startPoint y: 542, endPoint x: 549, endPoint y: 542, distance: 40.8
click at [549, 542] on div "21000 license(s) used by 45296146@A608A0V00017334" at bounding box center [867, 543] width 872 height 13
copy div "45296146"
click at [514, 520] on div "HWMonarchClassic" at bounding box center [501, 521] width 150 height 15
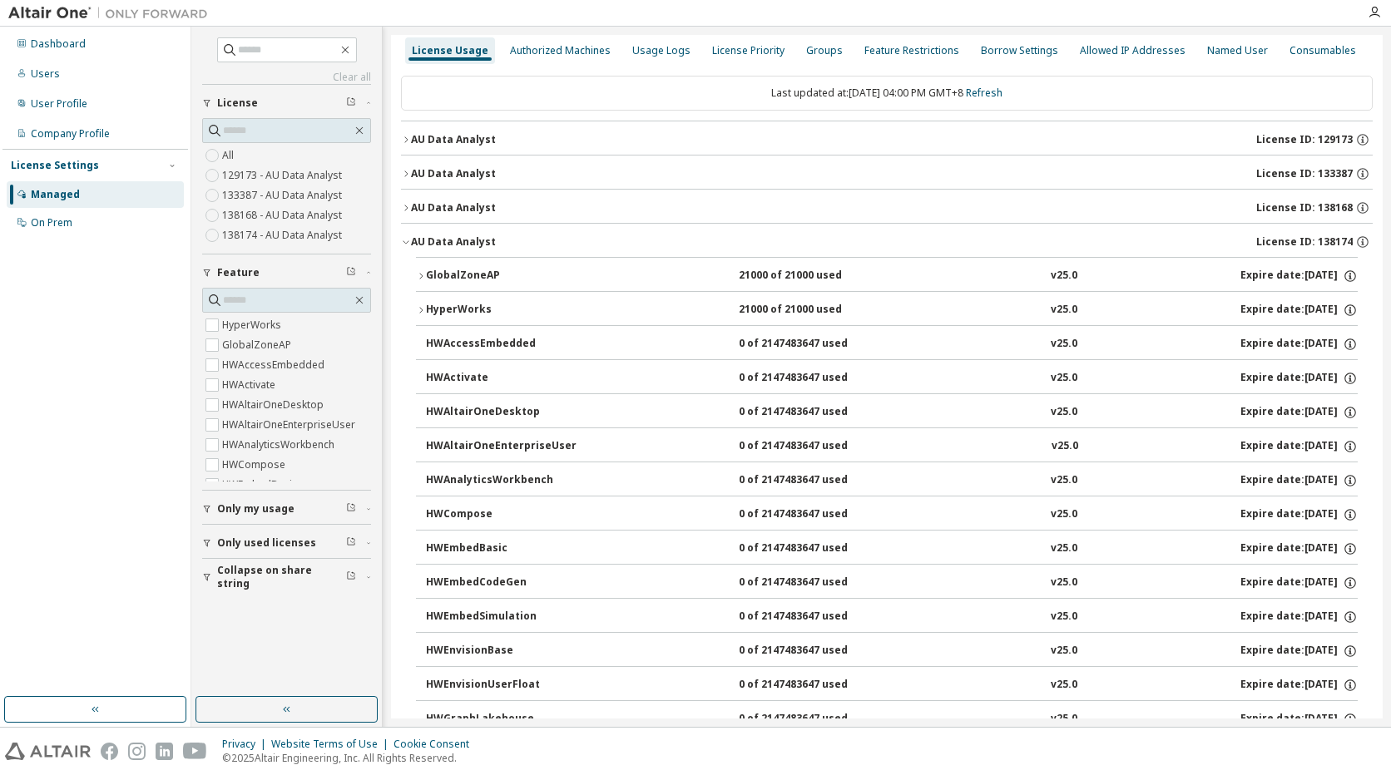
scroll to position [0, 0]
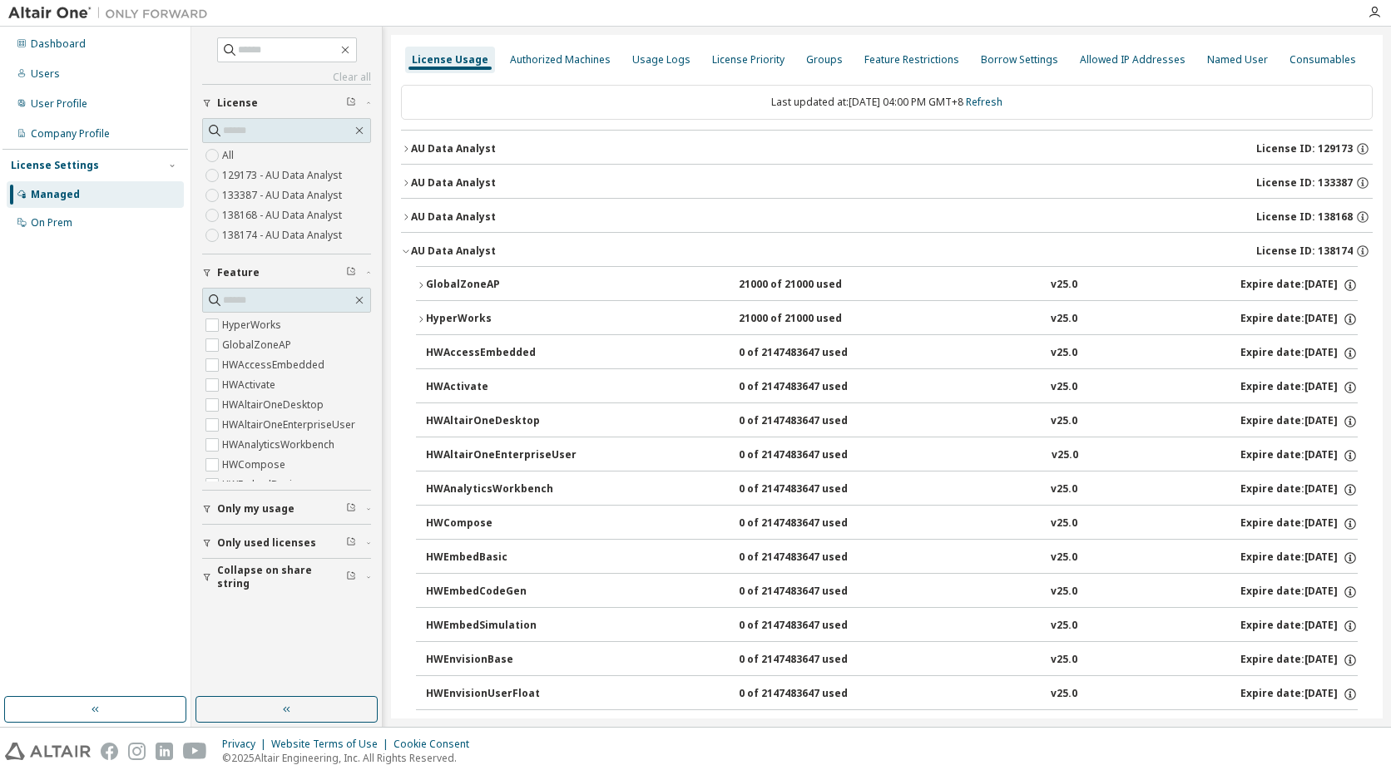
click at [470, 251] on div "AU Data Analyst" at bounding box center [453, 251] width 85 height 13
